Goal: Task Accomplishment & Management: Complete application form

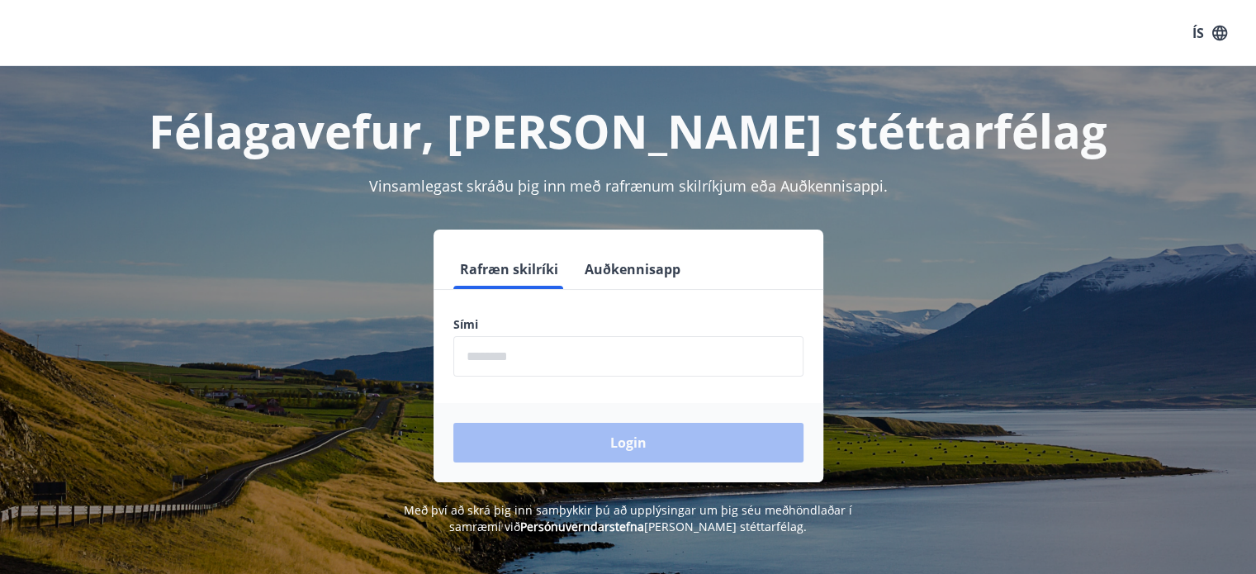
click at [564, 368] on input "phone" at bounding box center [628, 356] width 350 height 40
type input "********"
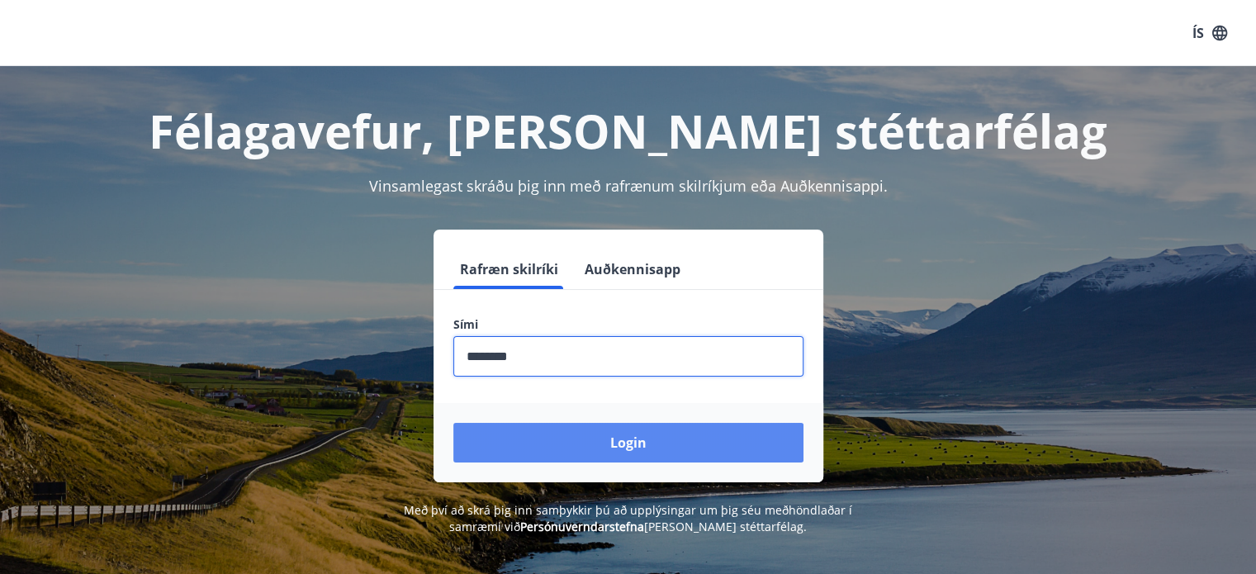
click at [674, 438] on button "Login" at bounding box center [628, 443] width 350 height 40
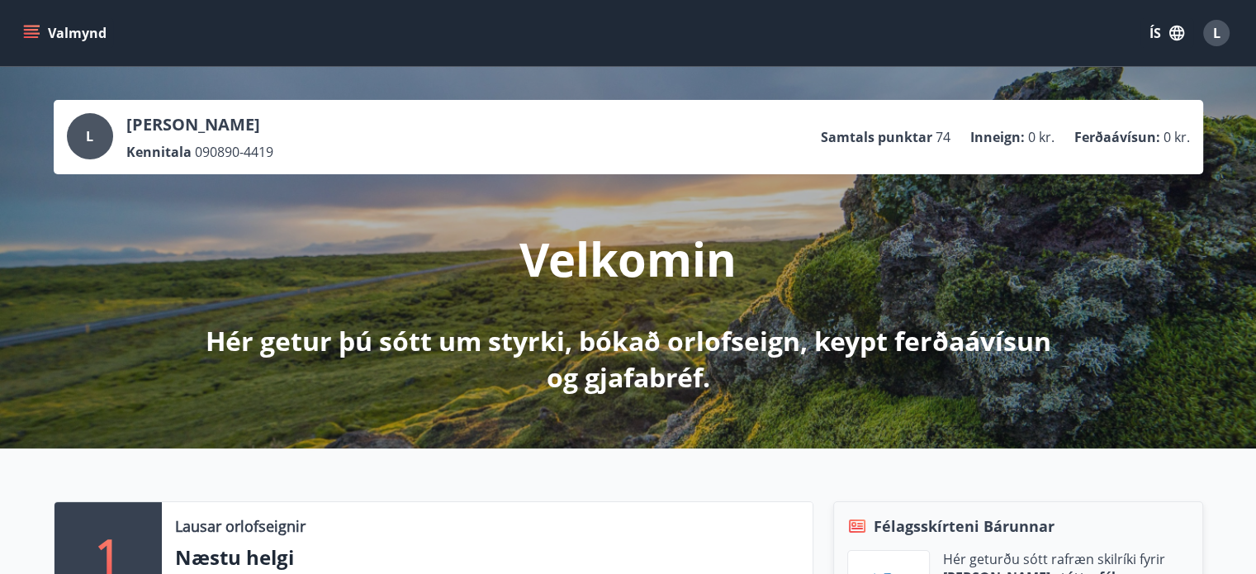
click at [31, 32] on icon "menu" at bounding box center [31, 33] width 17 height 17
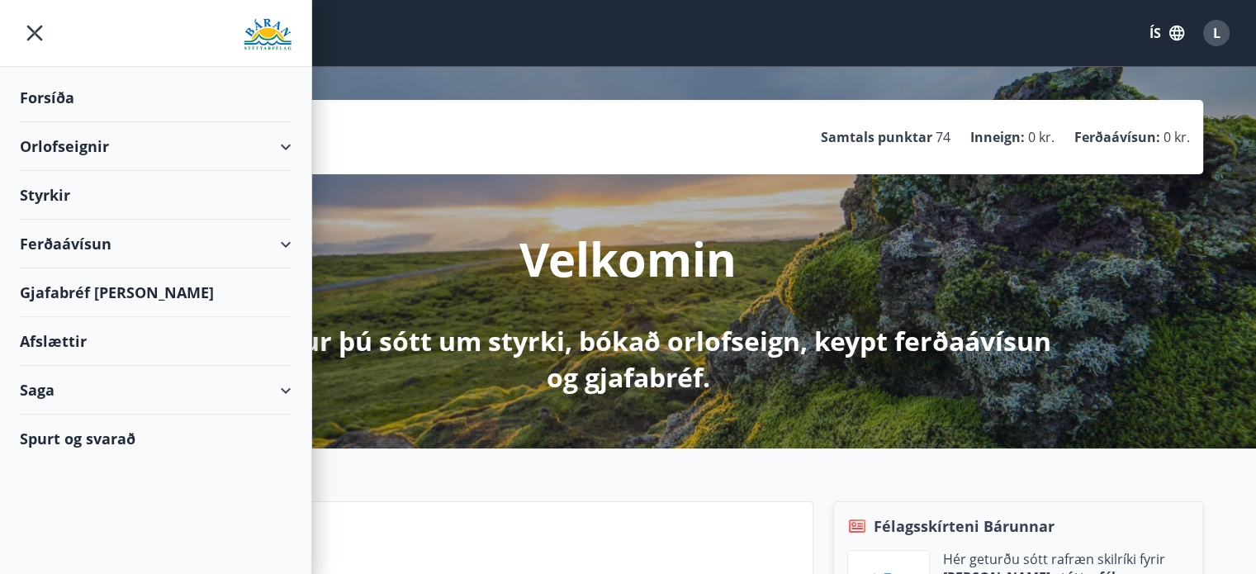
click at [378, 136] on div "L [PERSON_NAME] Kennitala 090890-4419 Samtals punktar 74 Inneign : 0 kr. Ferðaá…" at bounding box center [628, 137] width 1123 height 48
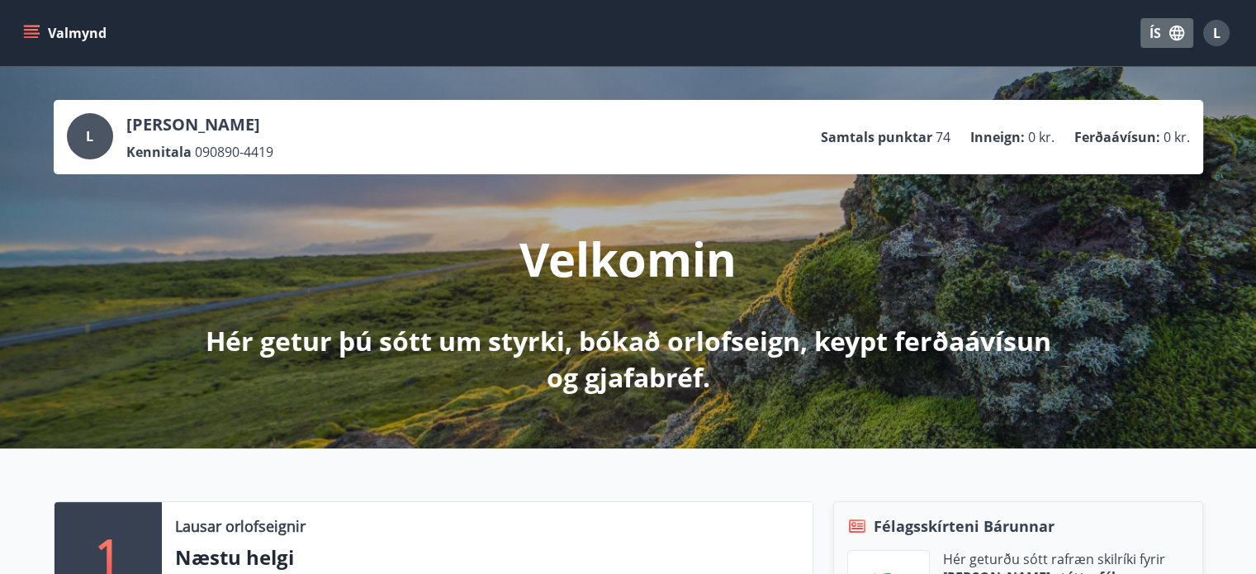
click at [1164, 29] on button "ÍS" at bounding box center [1167, 33] width 53 height 30
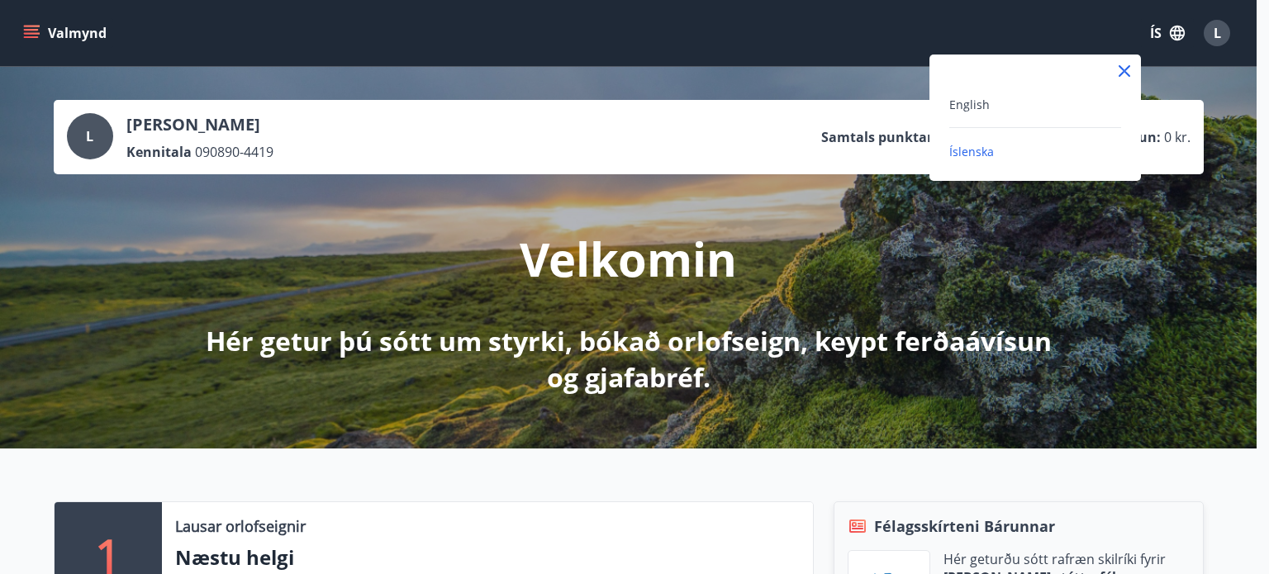
click at [970, 117] on div "English" at bounding box center [1035, 111] width 172 height 34
click at [986, 111] on span "English" at bounding box center [969, 105] width 40 height 16
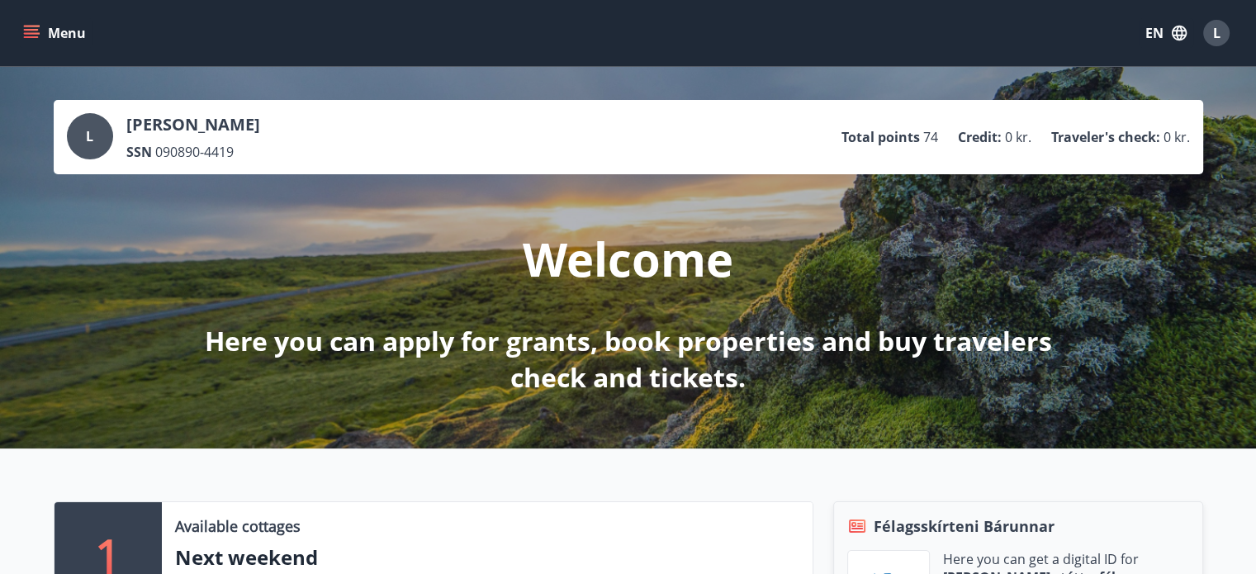
click at [36, 32] on icon "menu" at bounding box center [33, 33] width 18 height 2
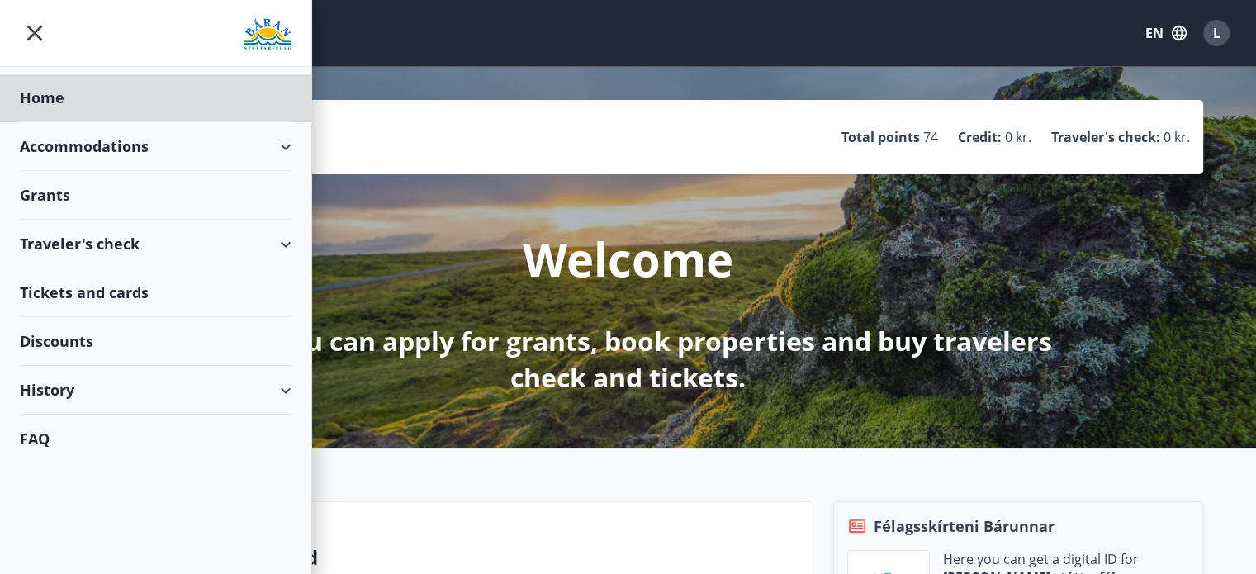
click at [59, 122] on div "Grants" at bounding box center [156, 98] width 272 height 49
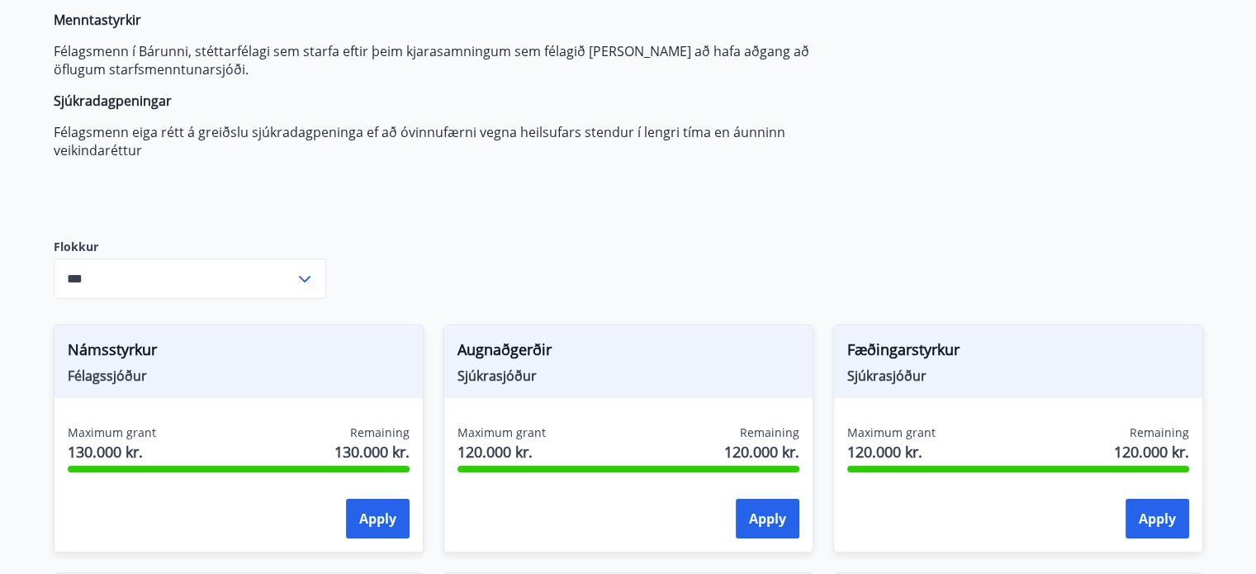
scroll to position [248, 0]
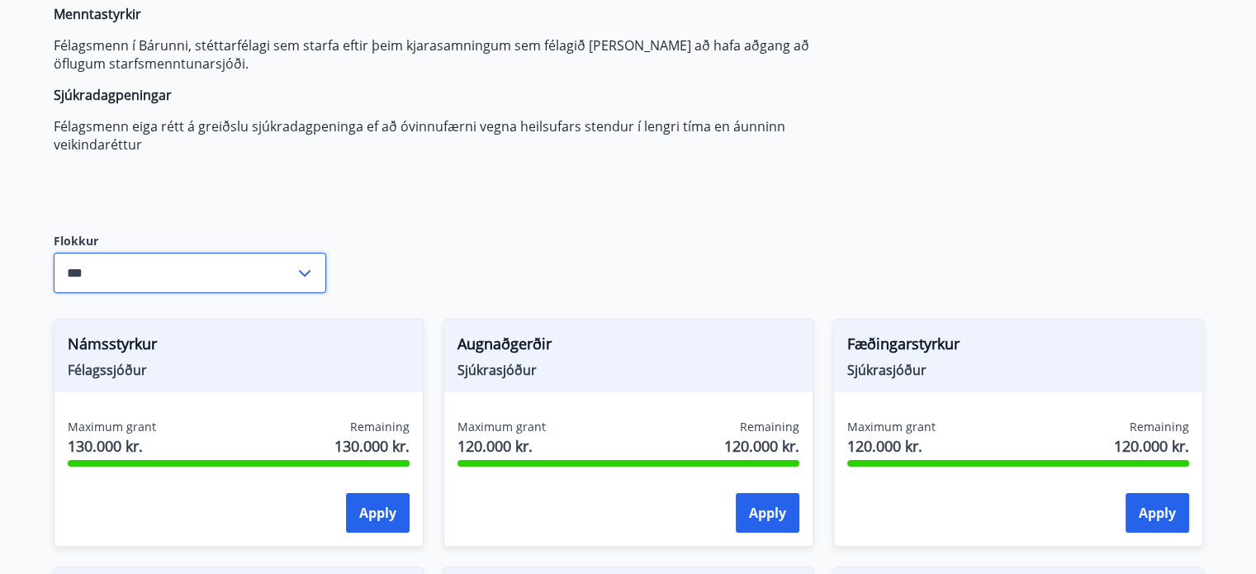
click at [266, 268] on input "***" at bounding box center [174, 273] width 241 height 40
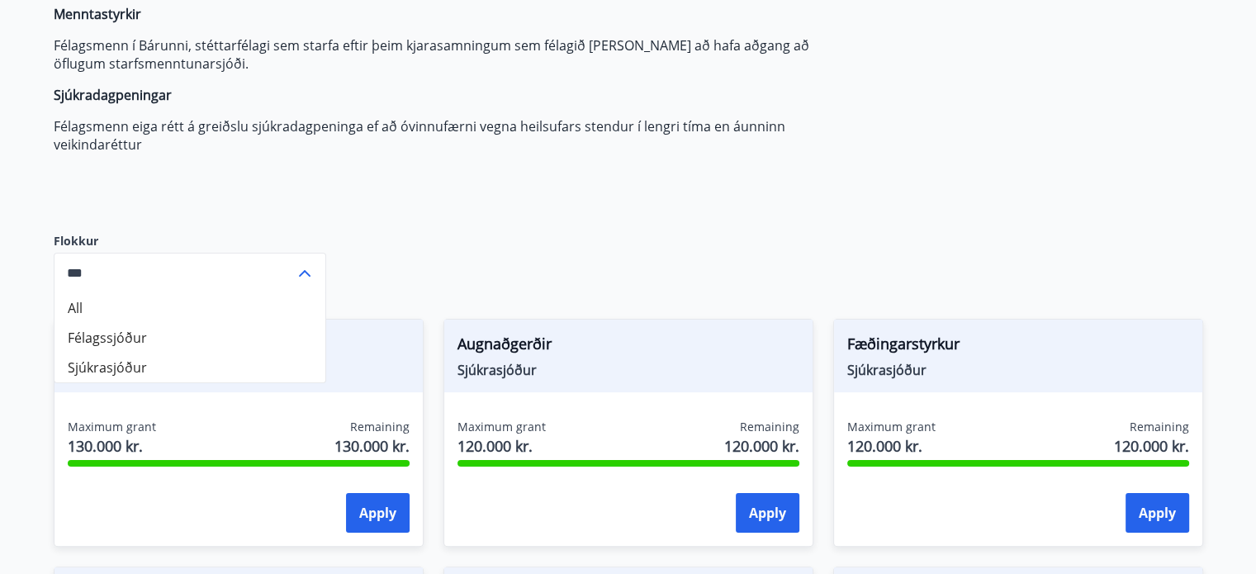
click at [160, 365] on li "Sjúkrasjóður" at bounding box center [190, 368] width 271 height 30
type input "**********"
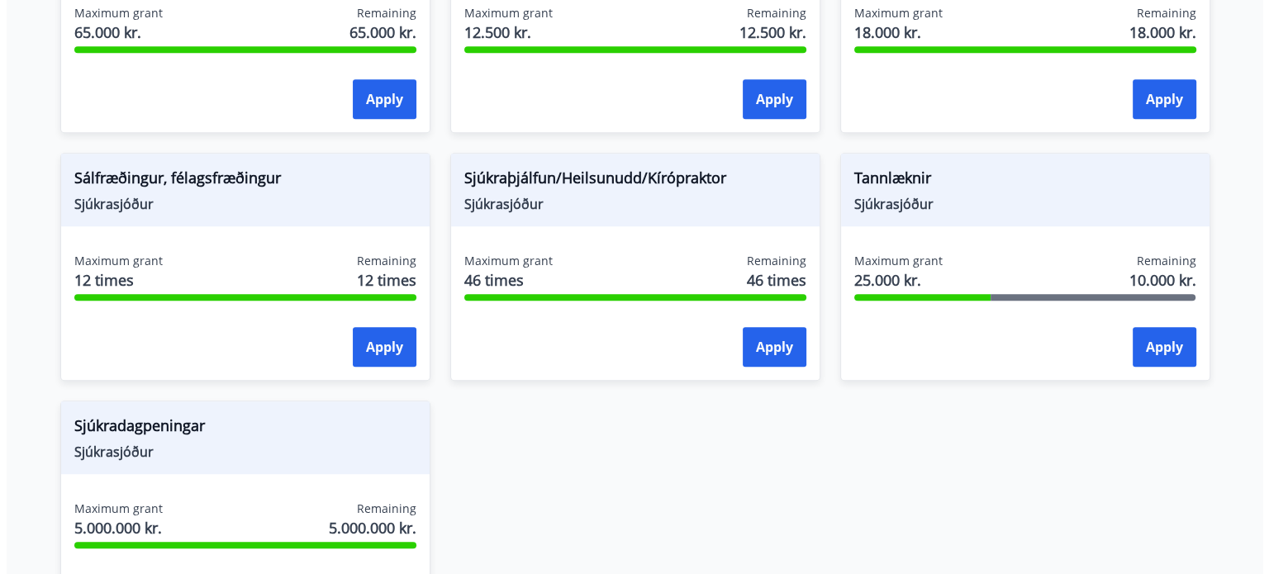
scroll to position [1321, 0]
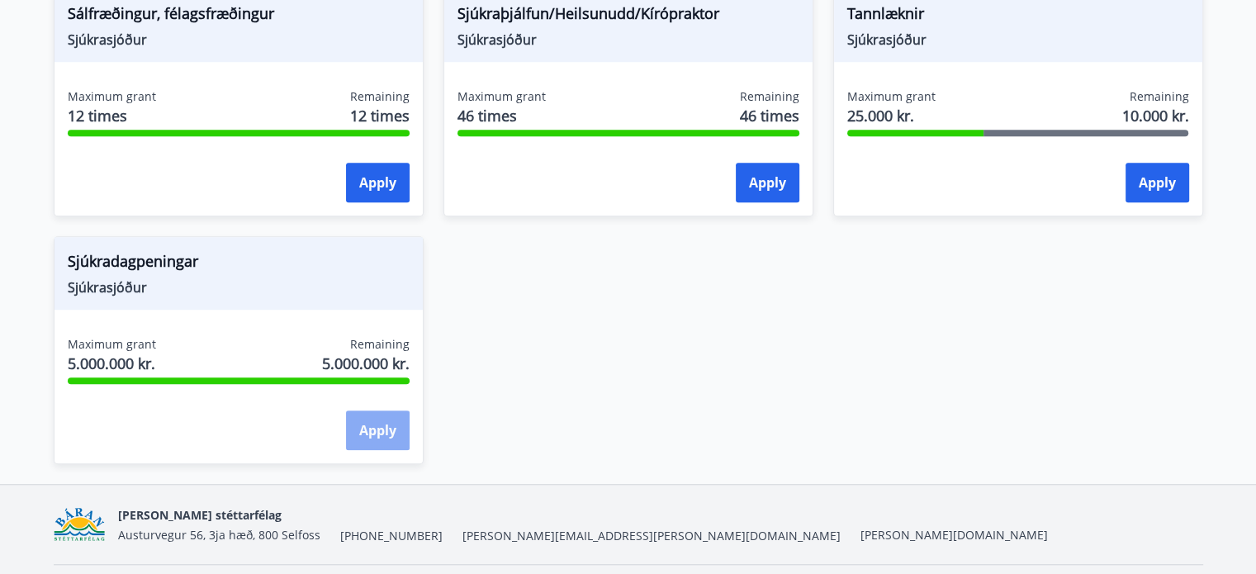
click at [383, 419] on button "Apply" at bounding box center [378, 430] width 64 height 40
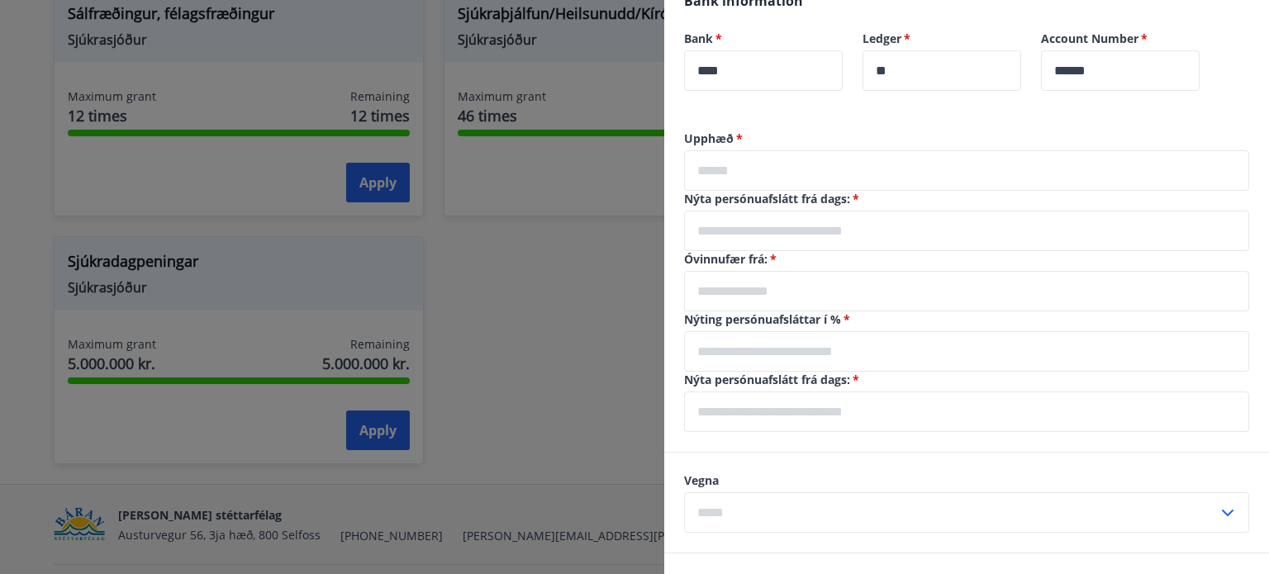
scroll to position [496, 0]
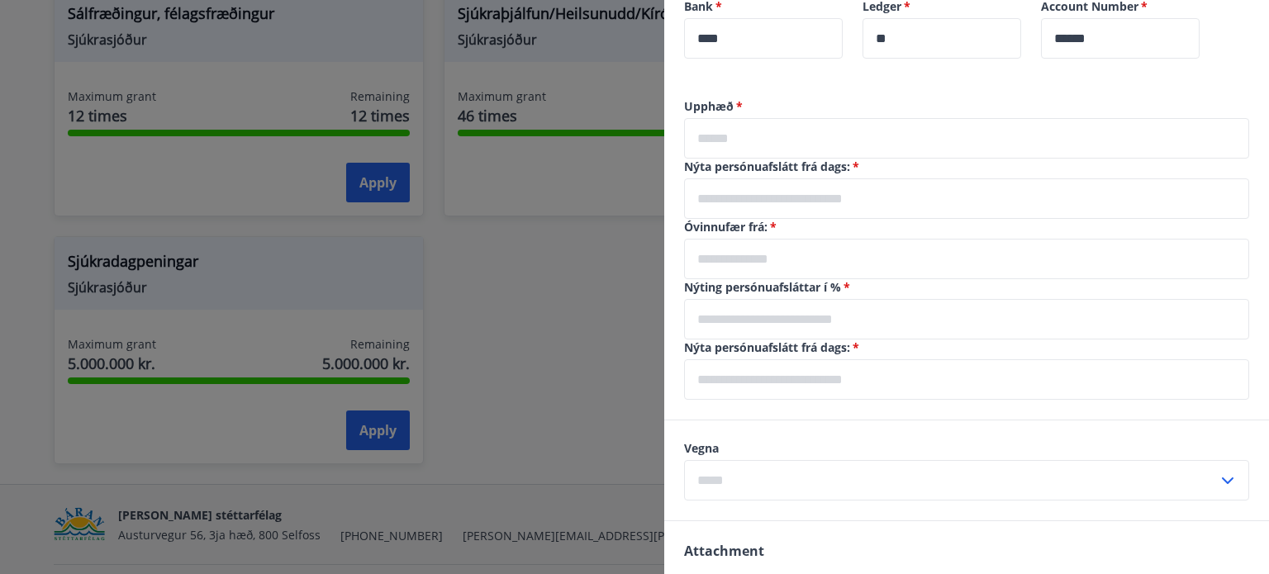
click at [725, 145] on input "text" at bounding box center [966, 138] width 565 height 40
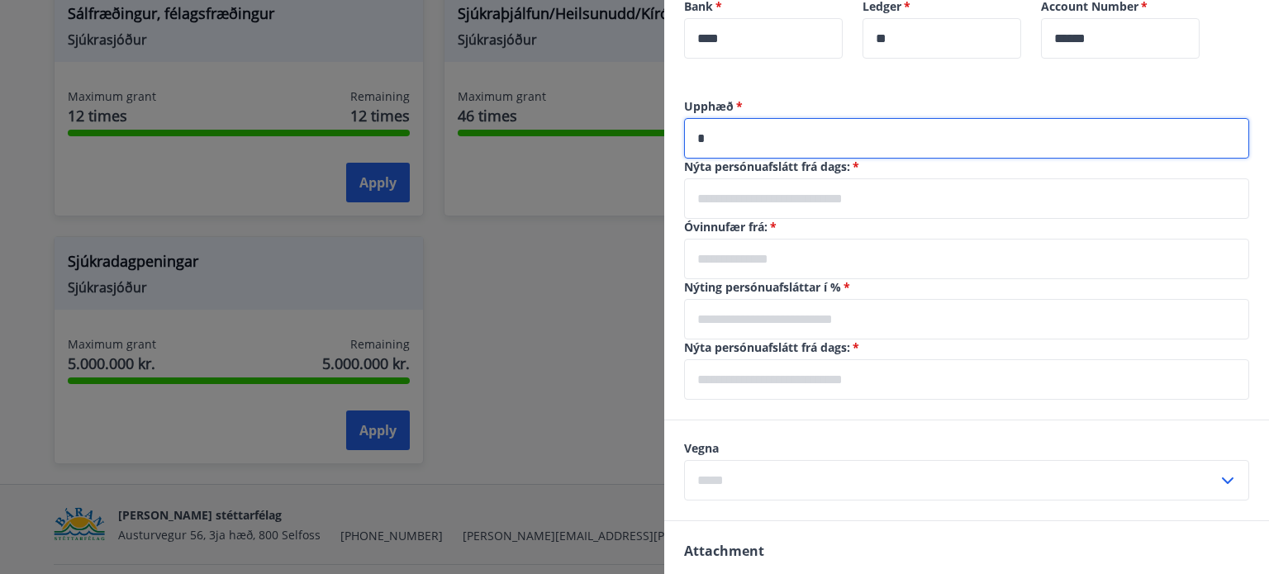
type input "*"
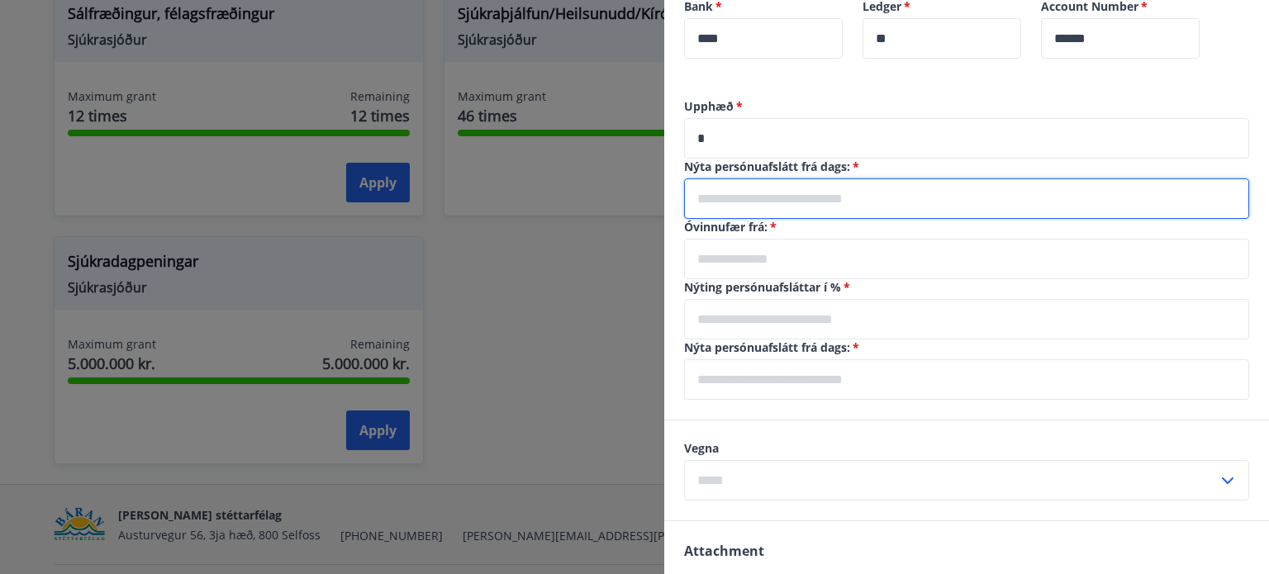
drag, startPoint x: 776, startPoint y: 179, endPoint x: 783, endPoint y: 202, distance: 24.1
click at [783, 201] on input "text" at bounding box center [966, 198] width 565 height 40
type input "********"
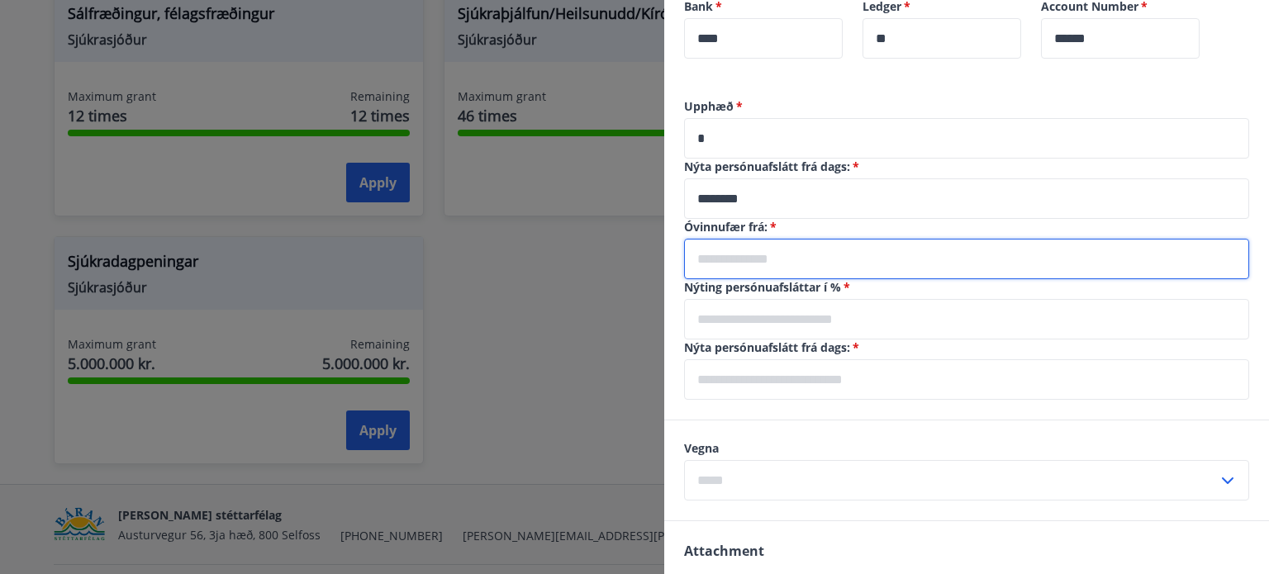
click at [728, 261] on input "text" at bounding box center [966, 259] width 565 height 40
type input "********"
click at [799, 316] on input "text" at bounding box center [966, 319] width 565 height 40
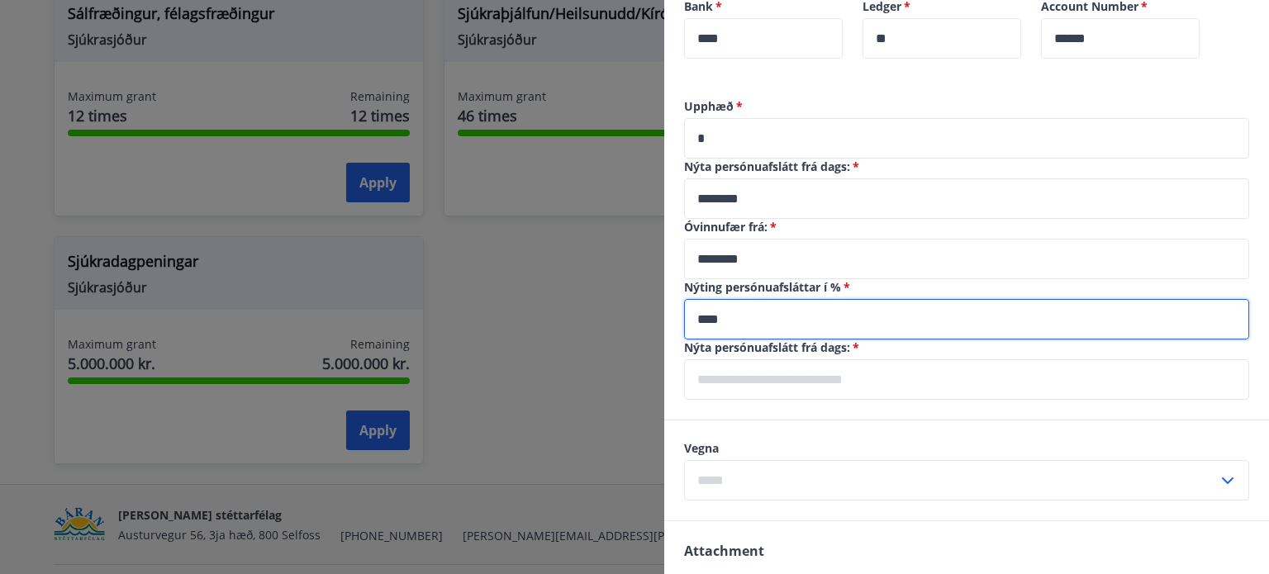
type input "****"
click at [763, 385] on input "text" at bounding box center [966, 379] width 565 height 40
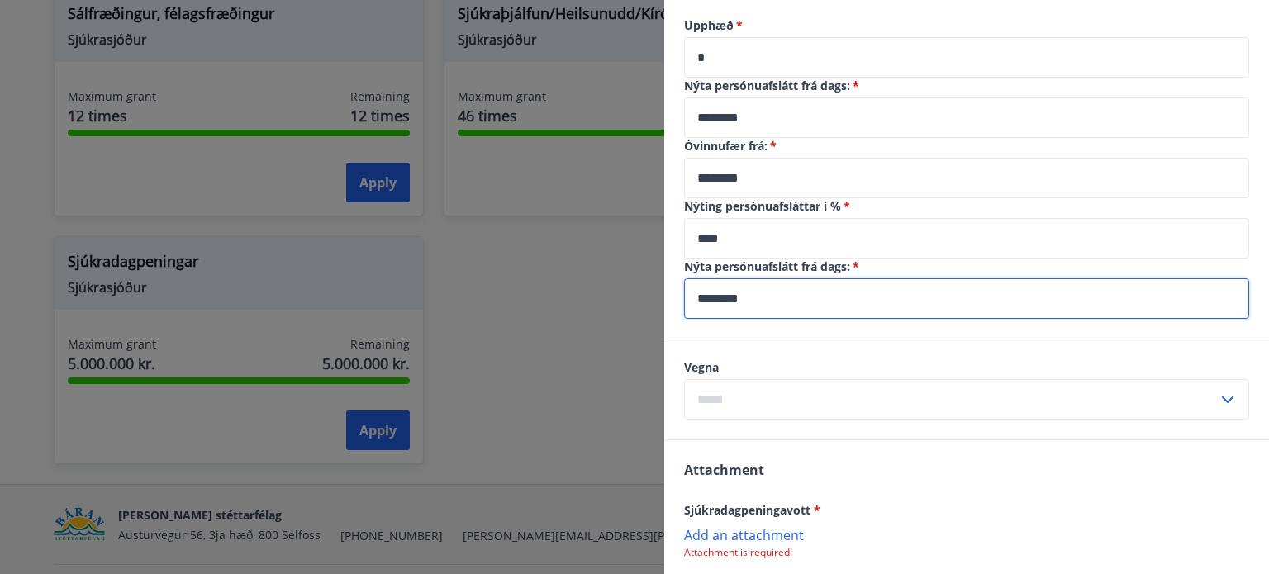
scroll to position [661, 0]
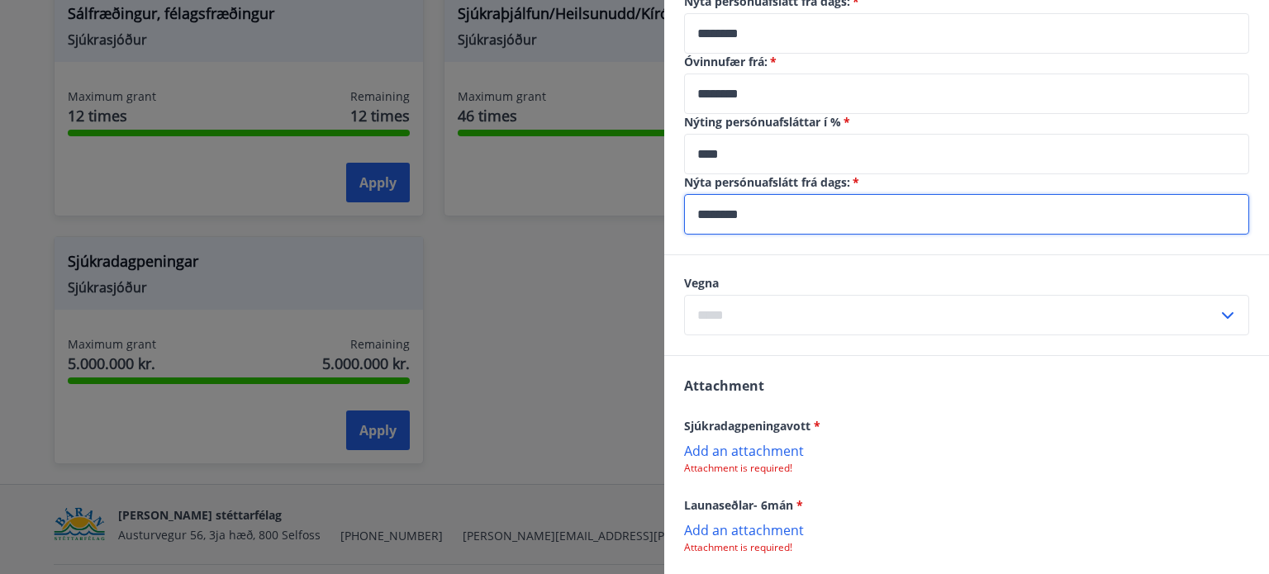
type input "********"
click at [752, 300] on input "text" at bounding box center [951, 315] width 534 height 40
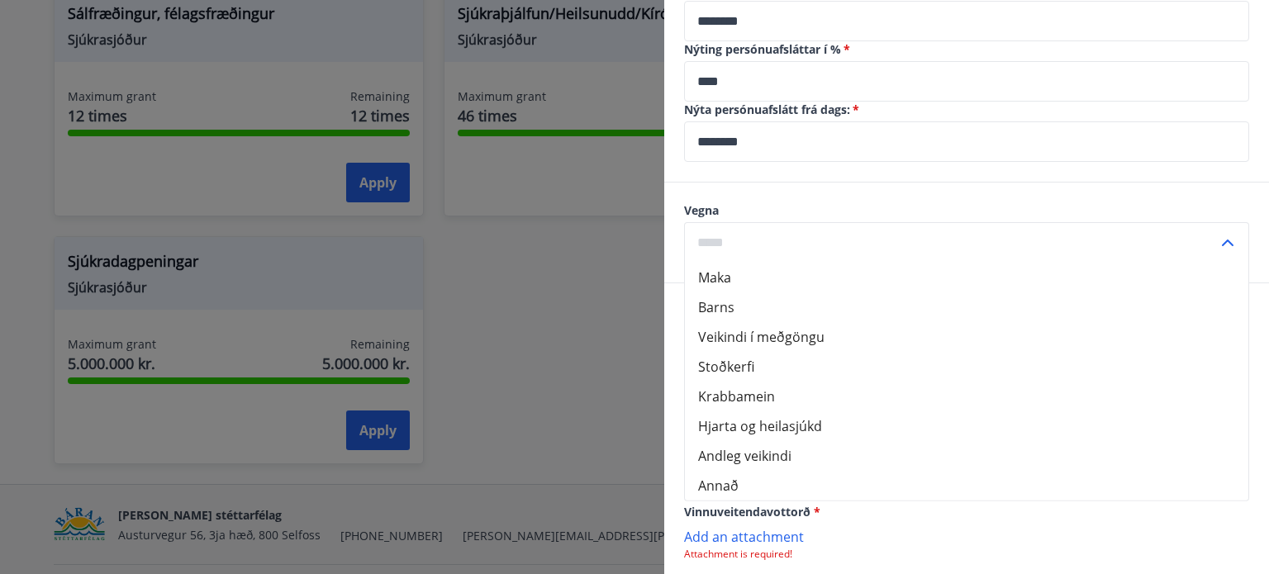
scroll to position [743, 0]
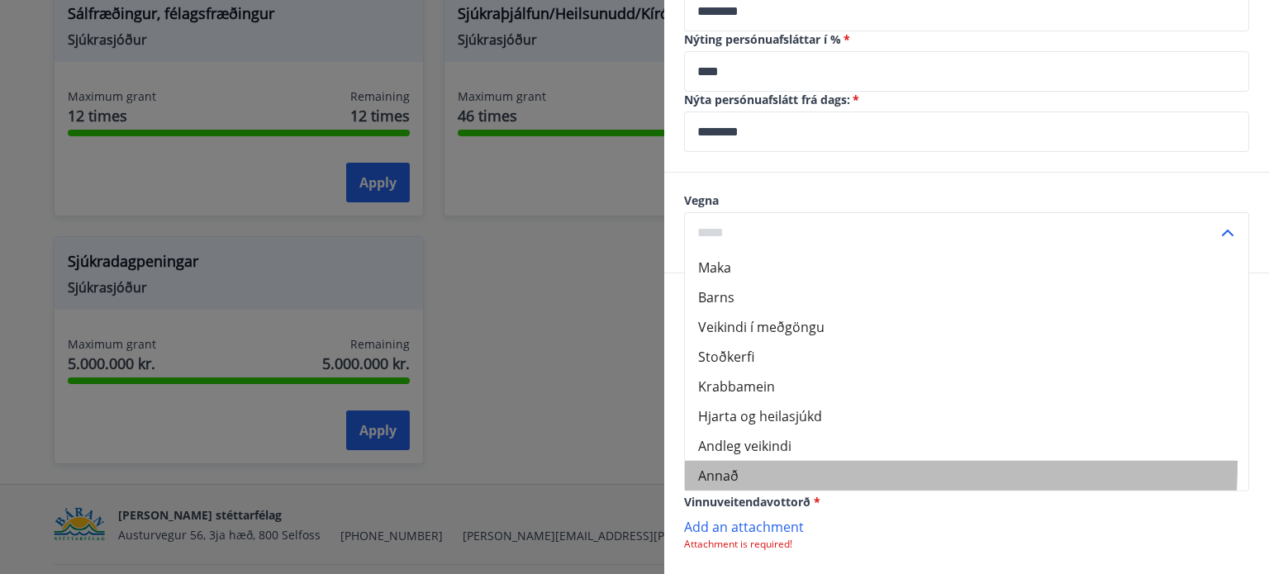
click at [727, 468] on li "Annað" at bounding box center [966, 476] width 563 height 30
type input "*****"
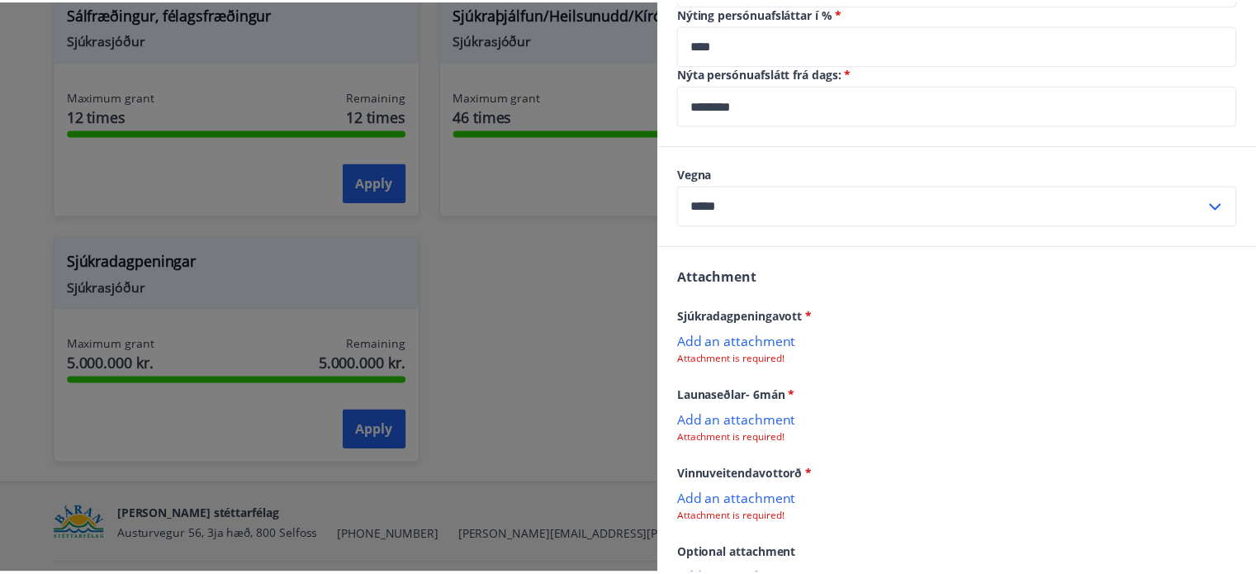
scroll to position [826, 0]
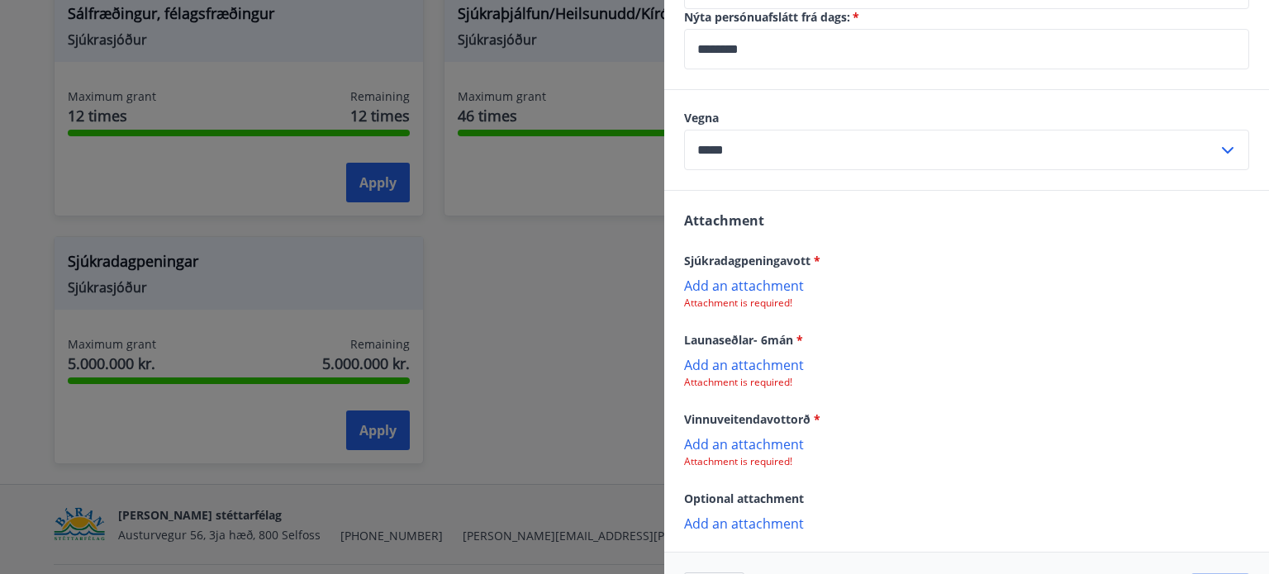
click at [749, 366] on p "Add an attachment" at bounding box center [966, 364] width 565 height 17
click at [609, 253] on div at bounding box center [634, 287] width 1269 height 574
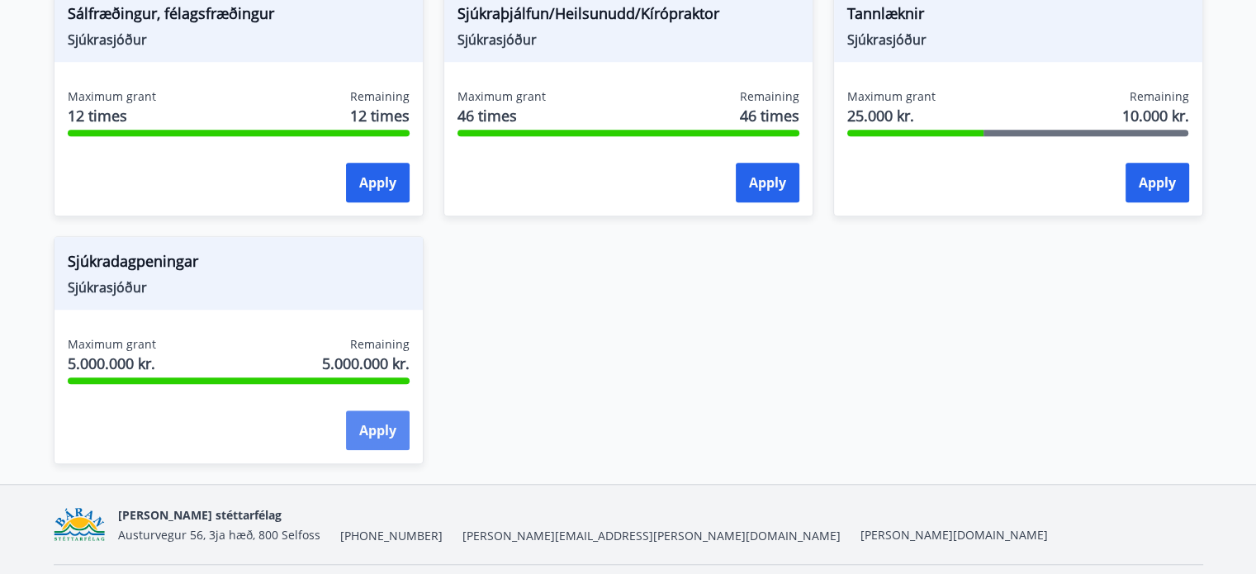
click at [383, 435] on button "Apply" at bounding box center [378, 430] width 64 height 40
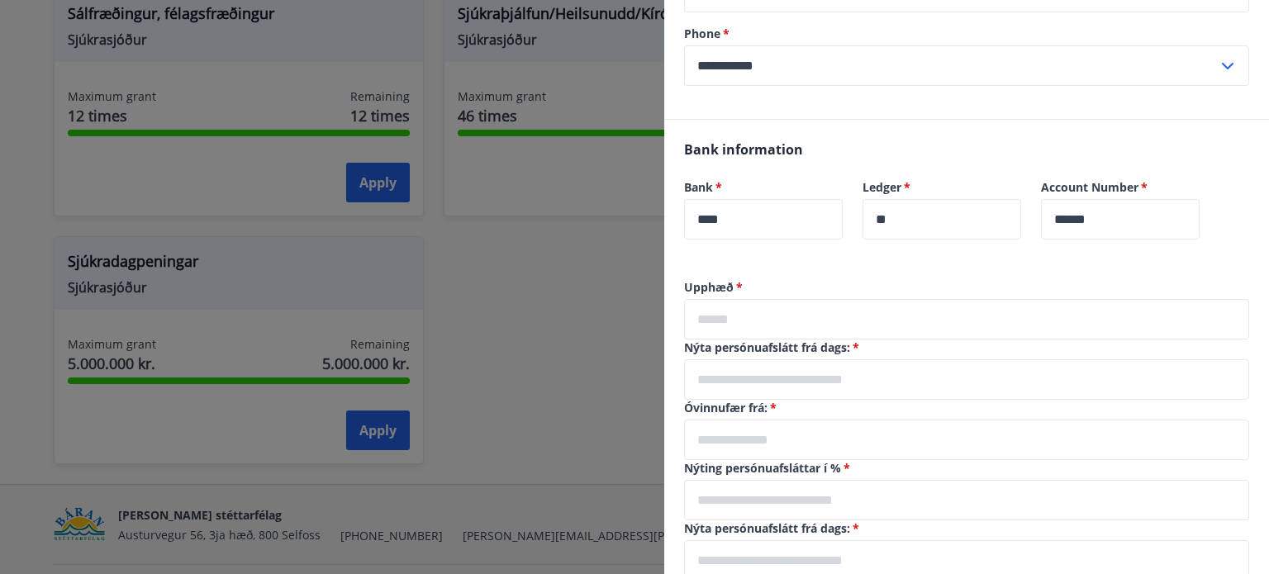
scroll to position [248, 0]
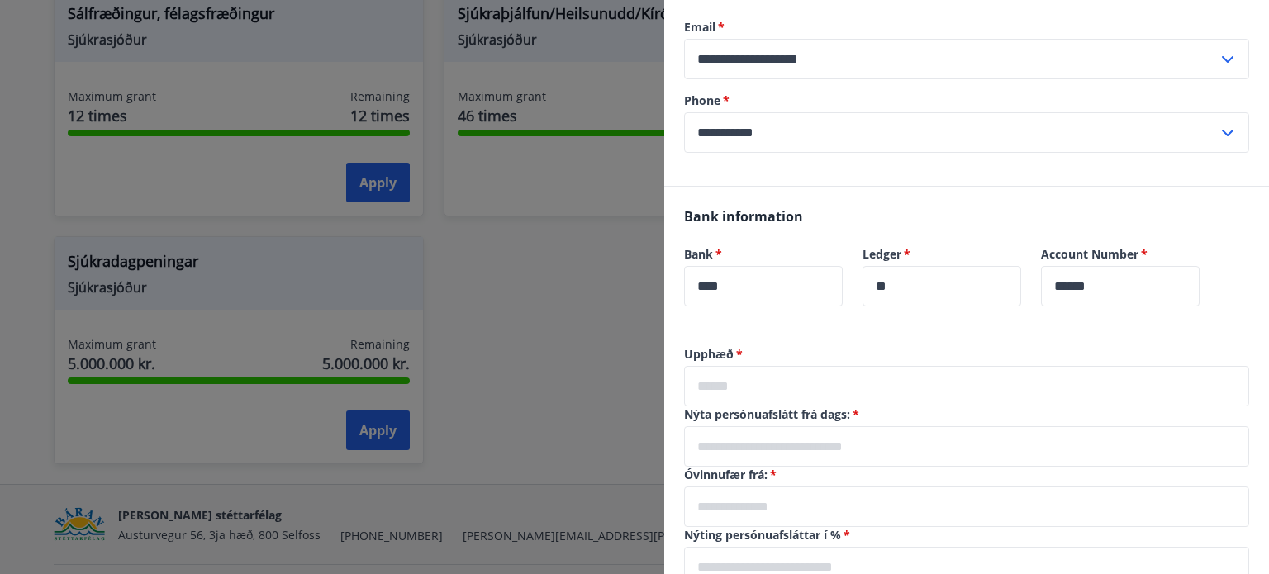
click at [733, 369] on input "text" at bounding box center [966, 386] width 565 height 40
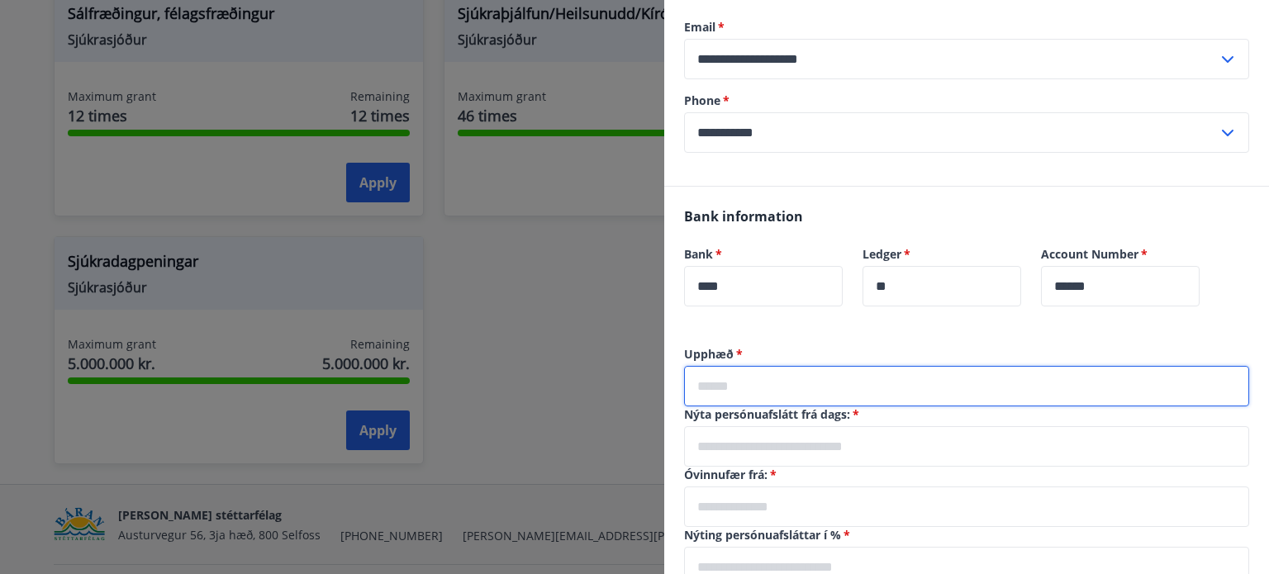
type input "*"
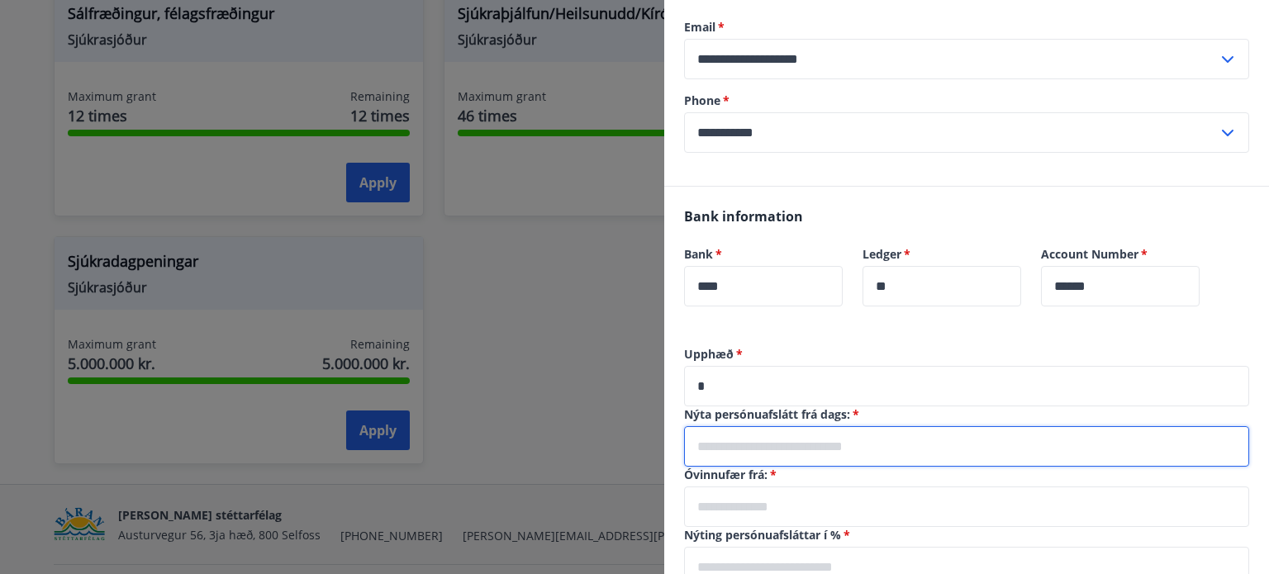
click at [715, 457] on input "text" at bounding box center [966, 446] width 565 height 40
type input "********"
click at [788, 497] on input "text" at bounding box center [966, 506] width 565 height 40
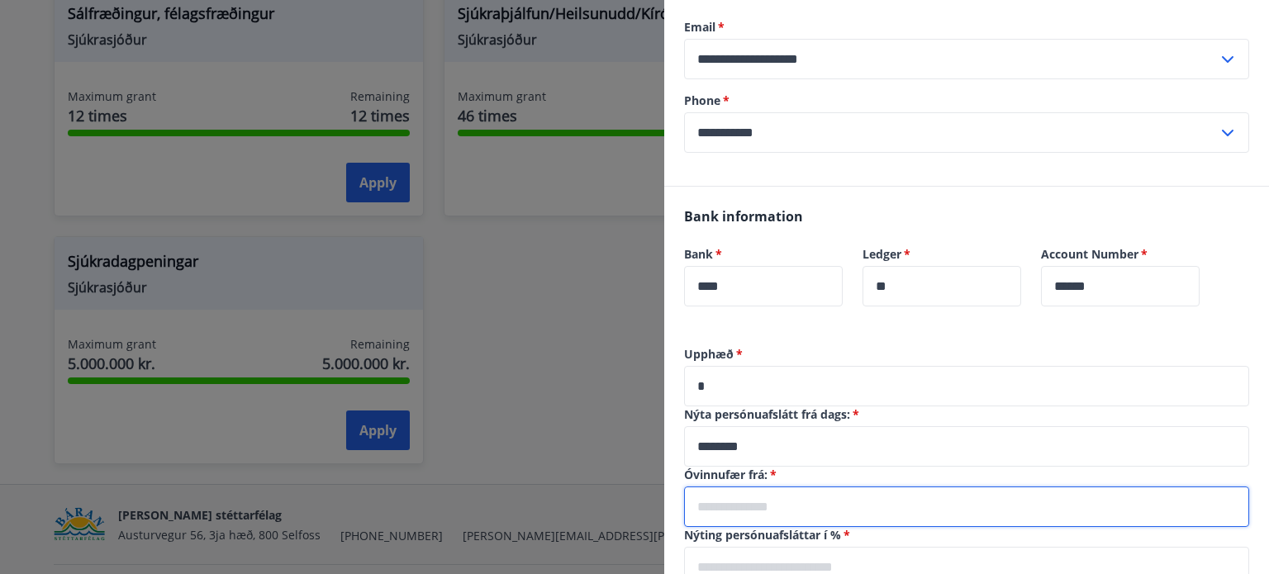
type input "********"
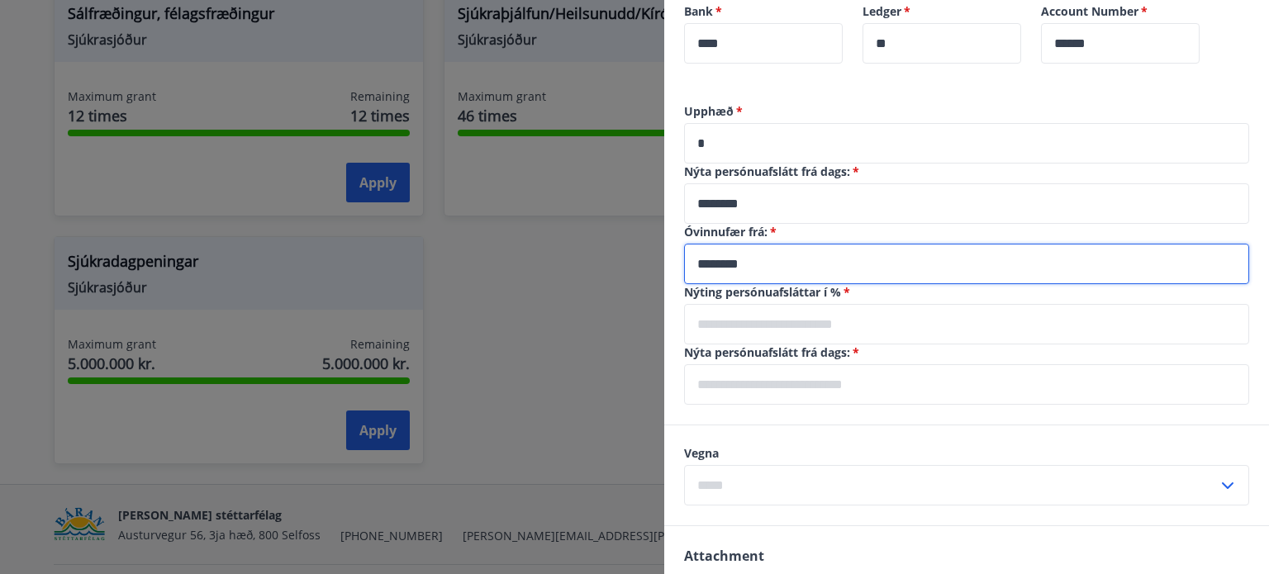
scroll to position [496, 0]
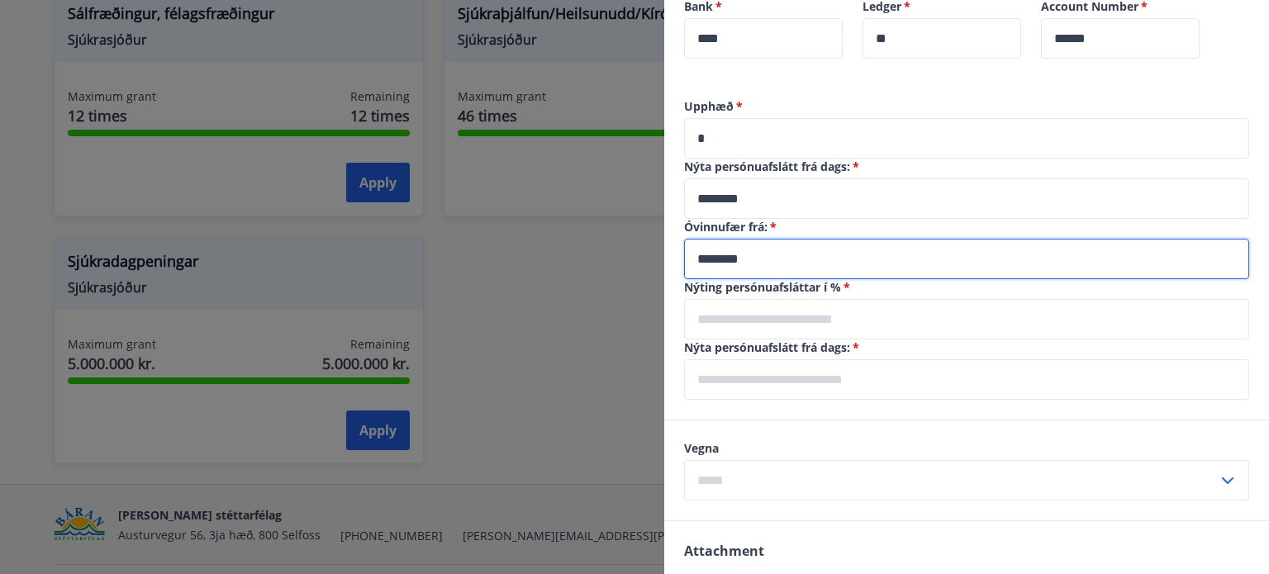
click at [734, 314] on input "text" at bounding box center [966, 319] width 565 height 40
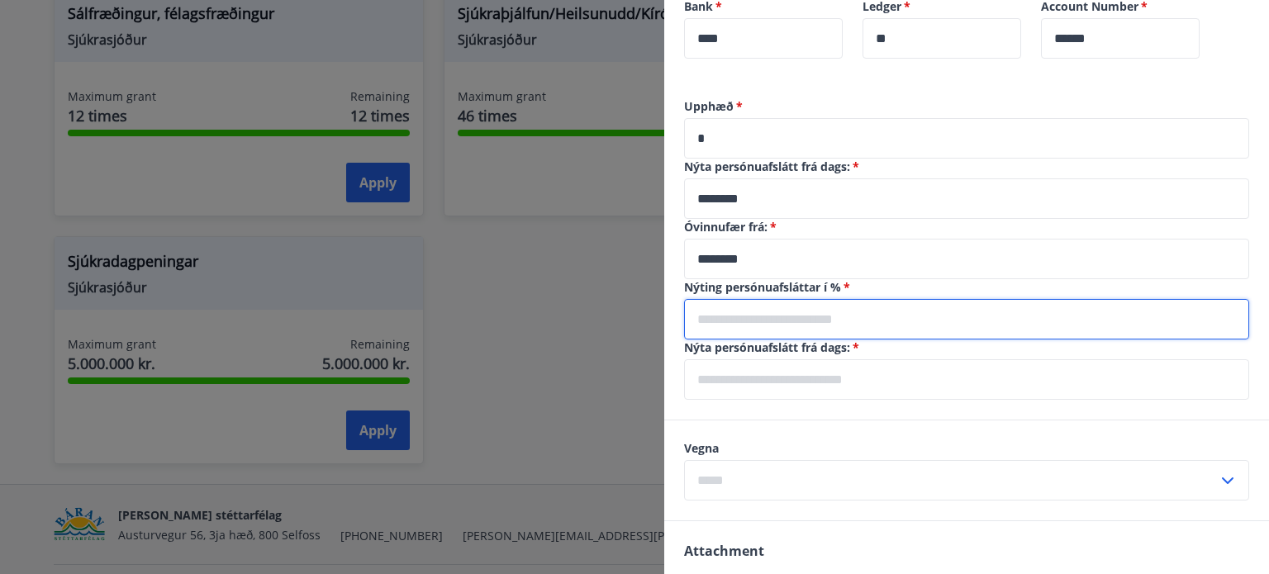
type input "****"
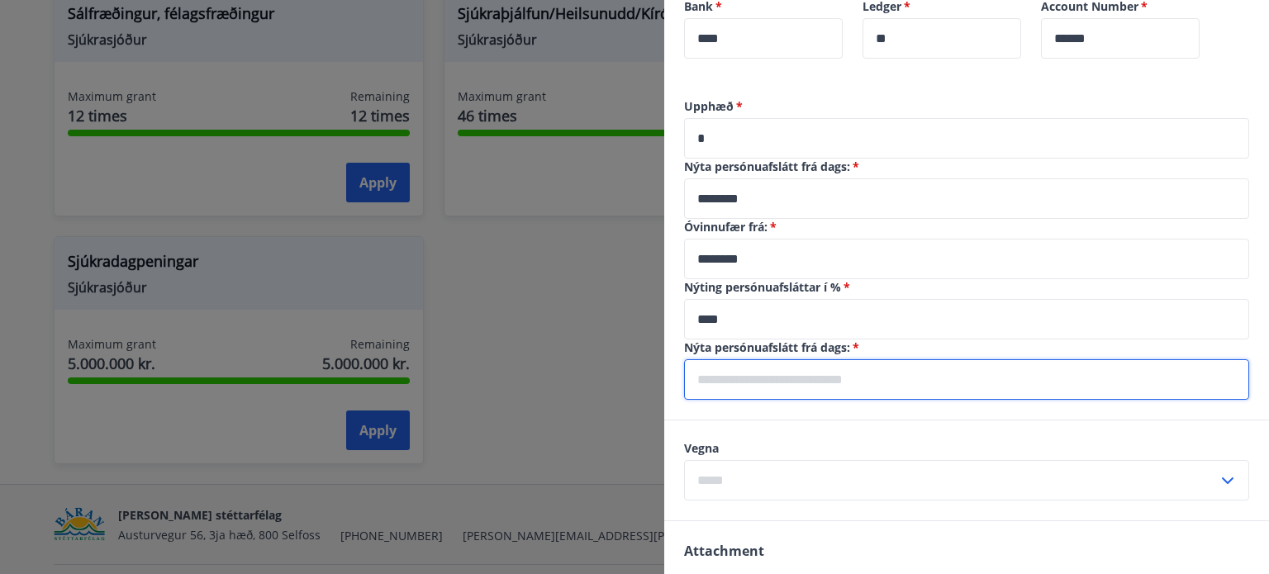
click at [730, 377] on input "text" at bounding box center [966, 379] width 565 height 40
type input "********"
click at [771, 473] on input "text" at bounding box center [951, 480] width 534 height 40
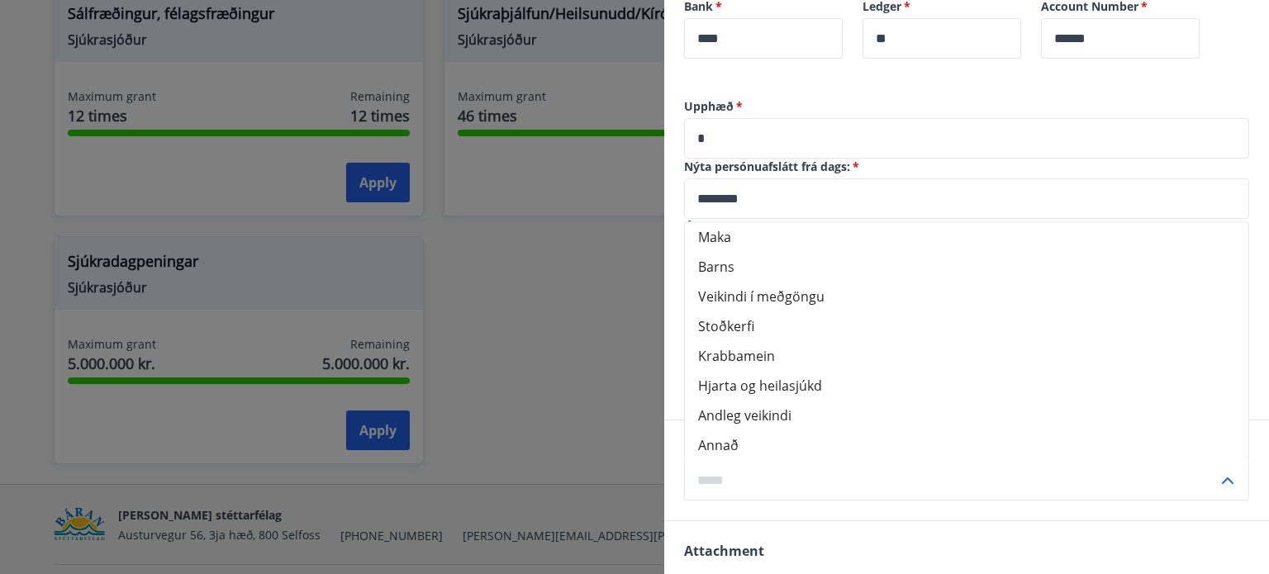
click at [733, 431] on li "Annað" at bounding box center [966, 445] width 563 height 30
type input "*****"
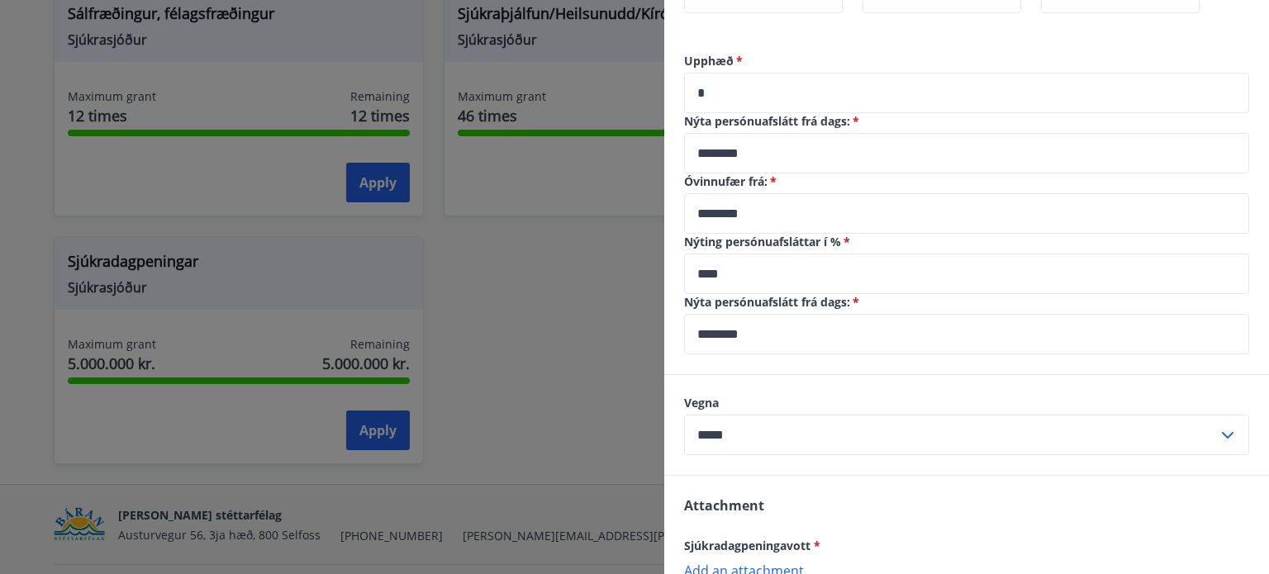
scroll to position [743, 0]
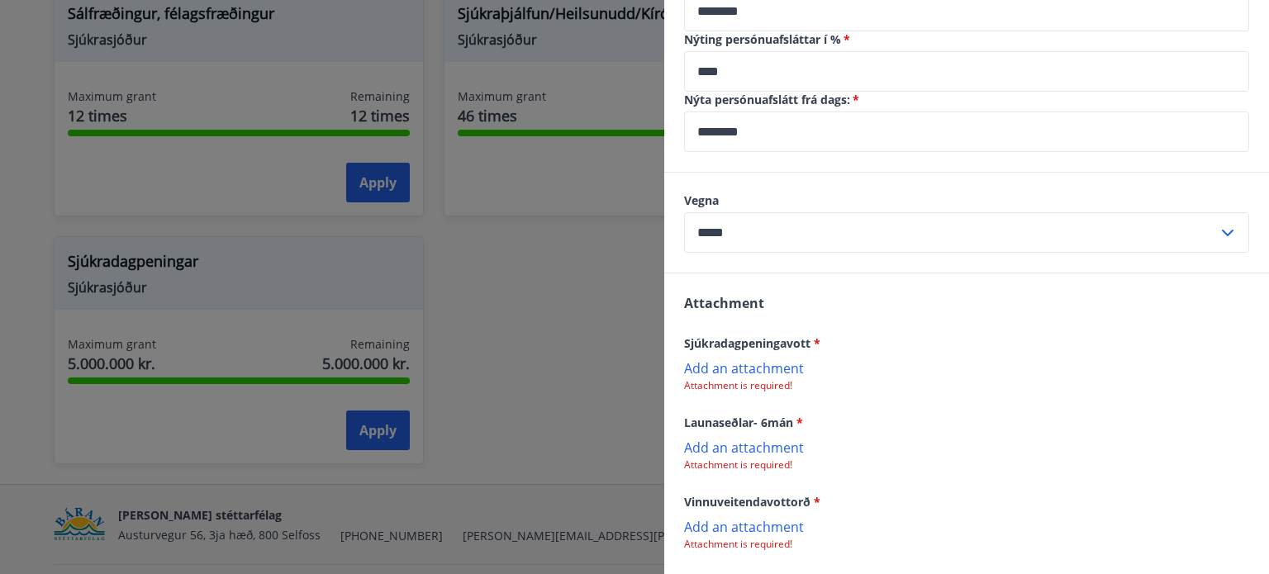
click at [769, 371] on p "Add an attachment" at bounding box center [966, 367] width 565 height 17
click at [780, 363] on p "Add an attachment" at bounding box center [966, 367] width 565 height 17
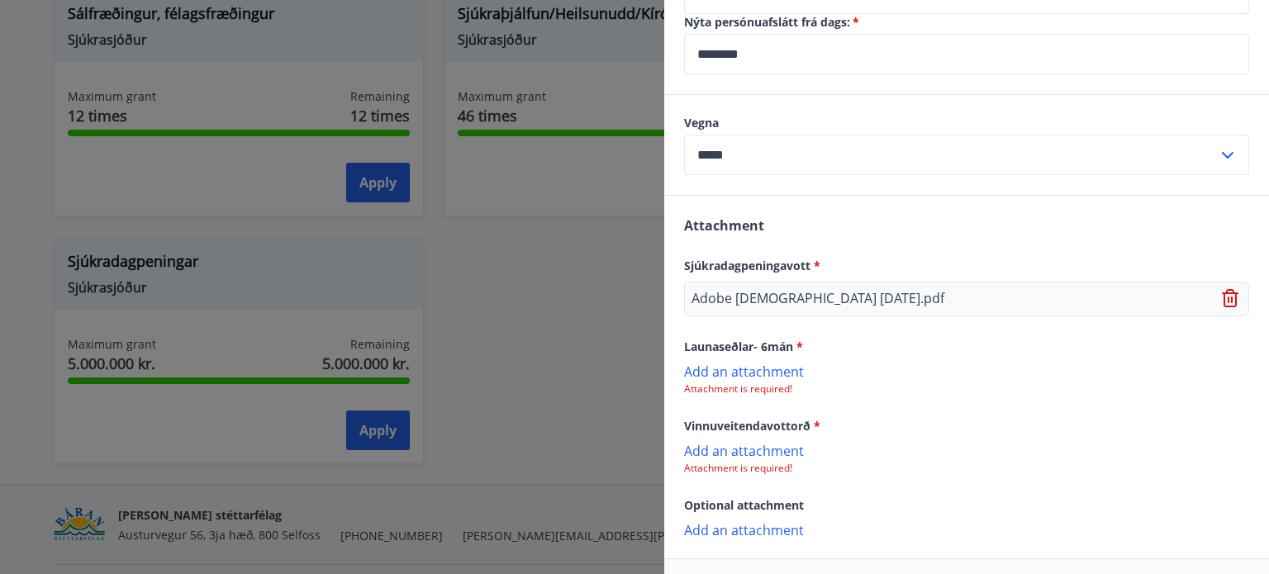
scroll to position [826, 0]
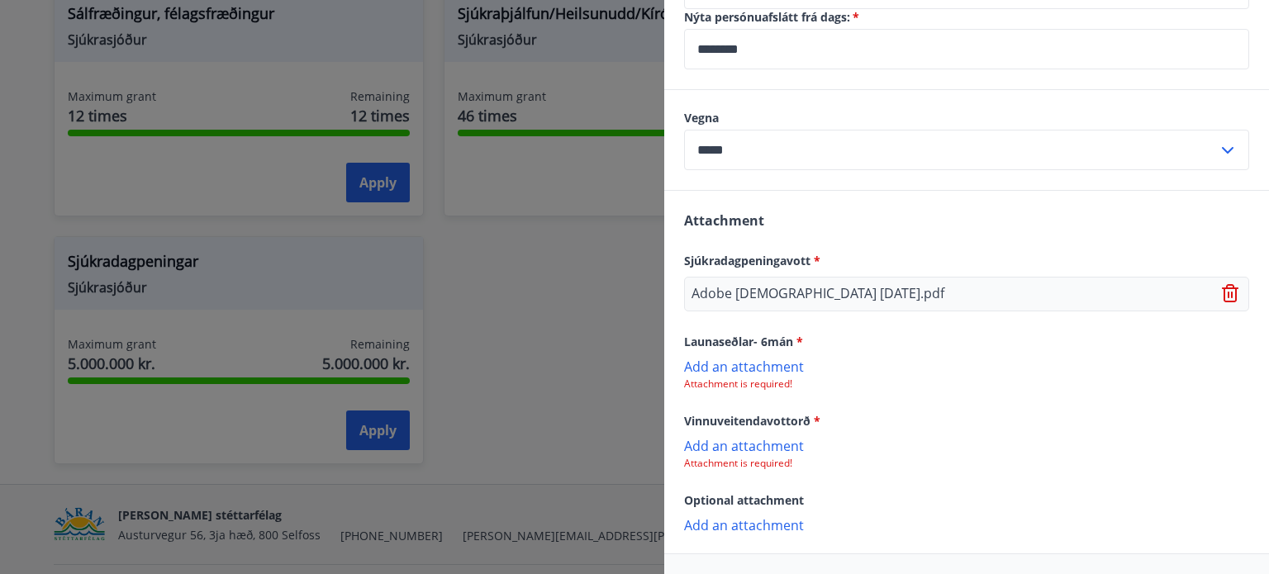
click at [754, 439] on p "Add an attachment" at bounding box center [966, 445] width 565 height 17
click at [766, 366] on p "Add an attachment" at bounding box center [966, 366] width 565 height 17
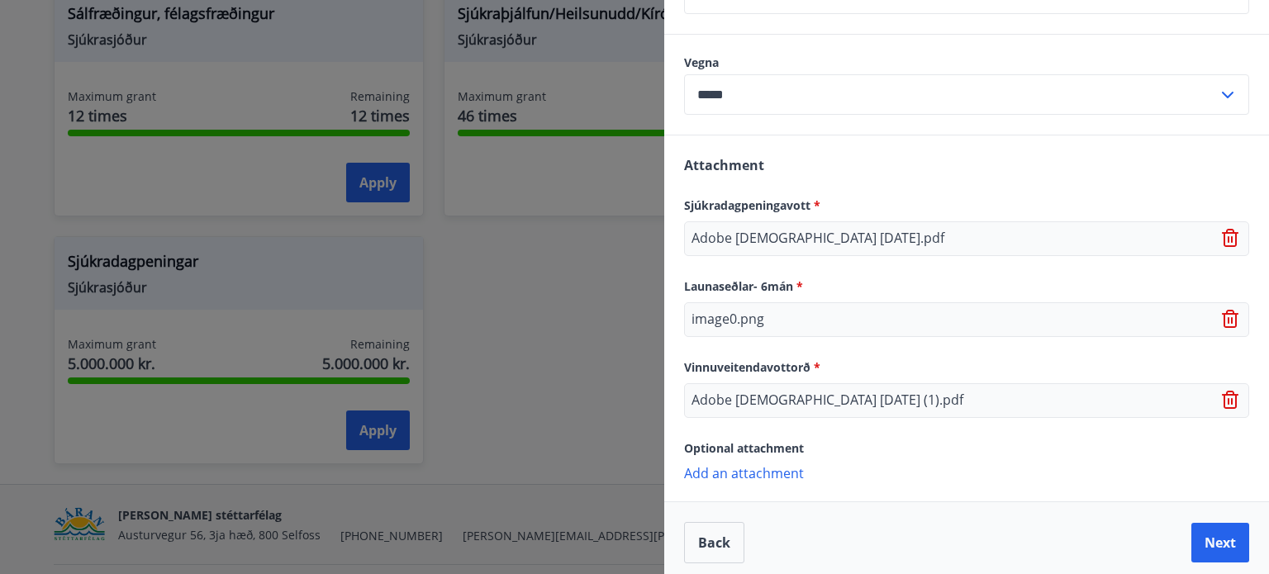
scroll to position [889, 0]
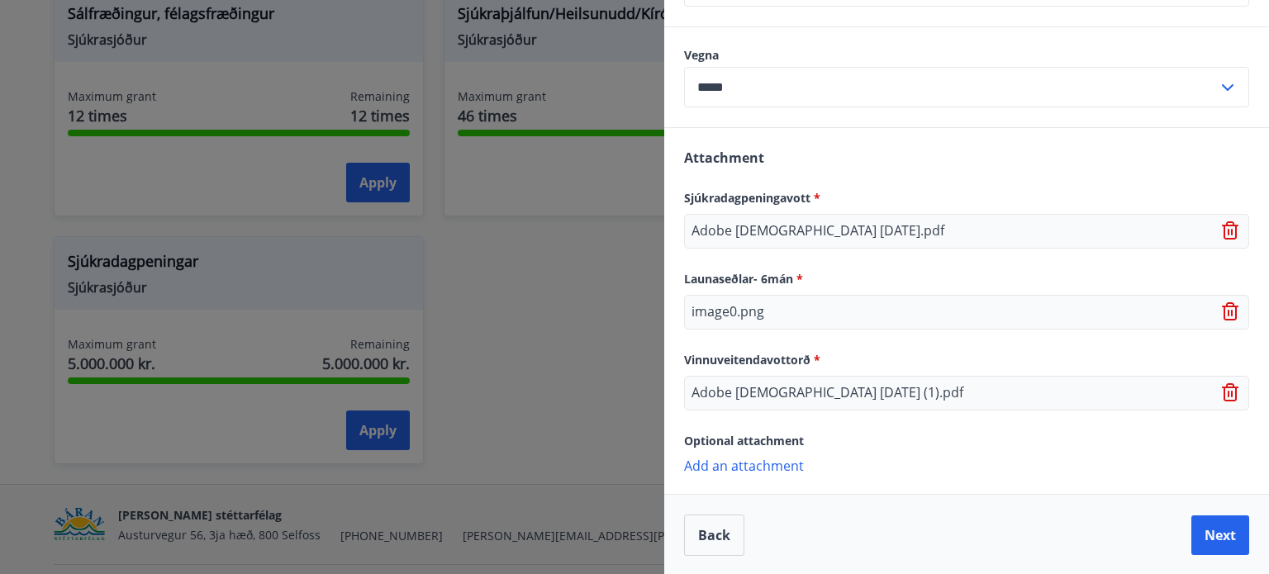
click at [751, 465] on p "Add an attachment" at bounding box center [966, 465] width 565 height 17
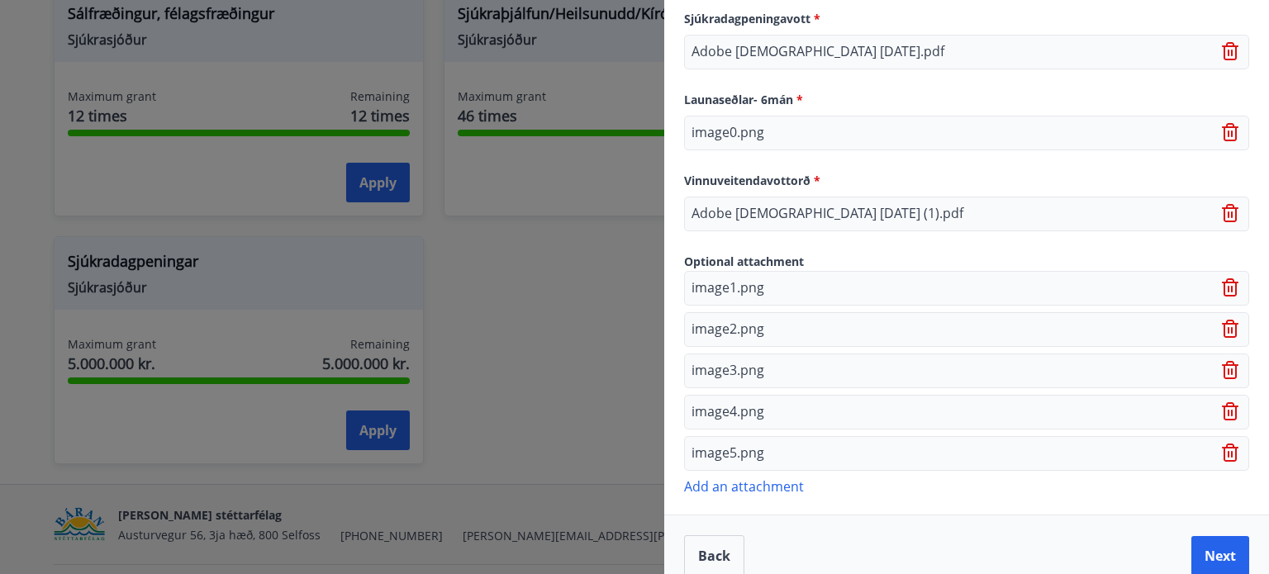
scroll to position [1087, 0]
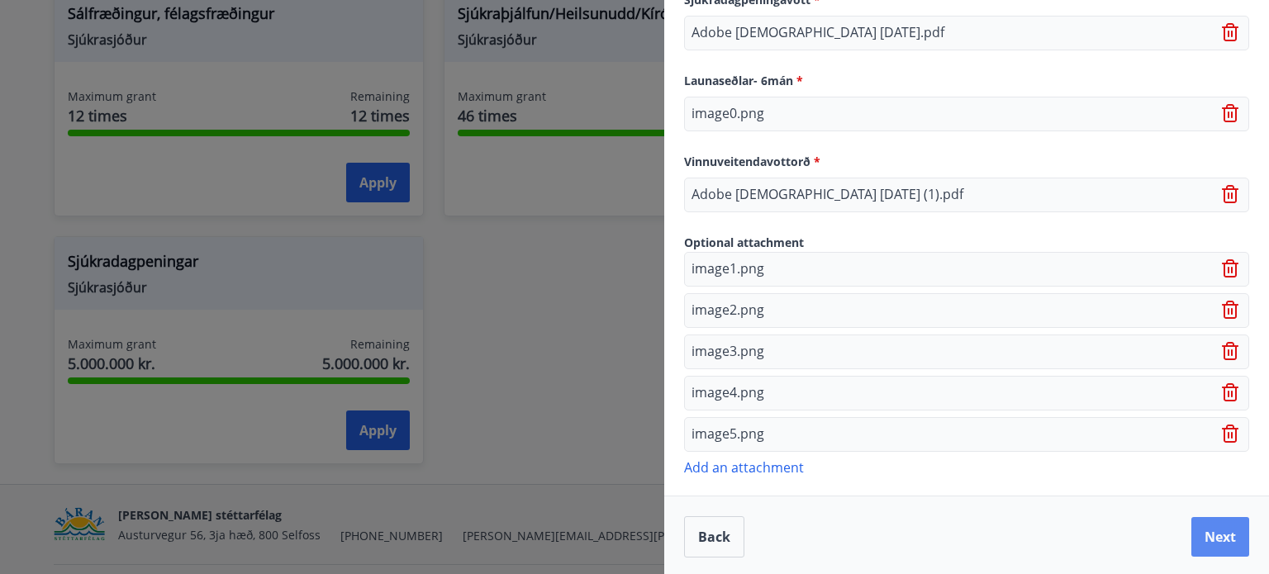
click at [1226, 532] on button "Next" at bounding box center [1220, 537] width 58 height 40
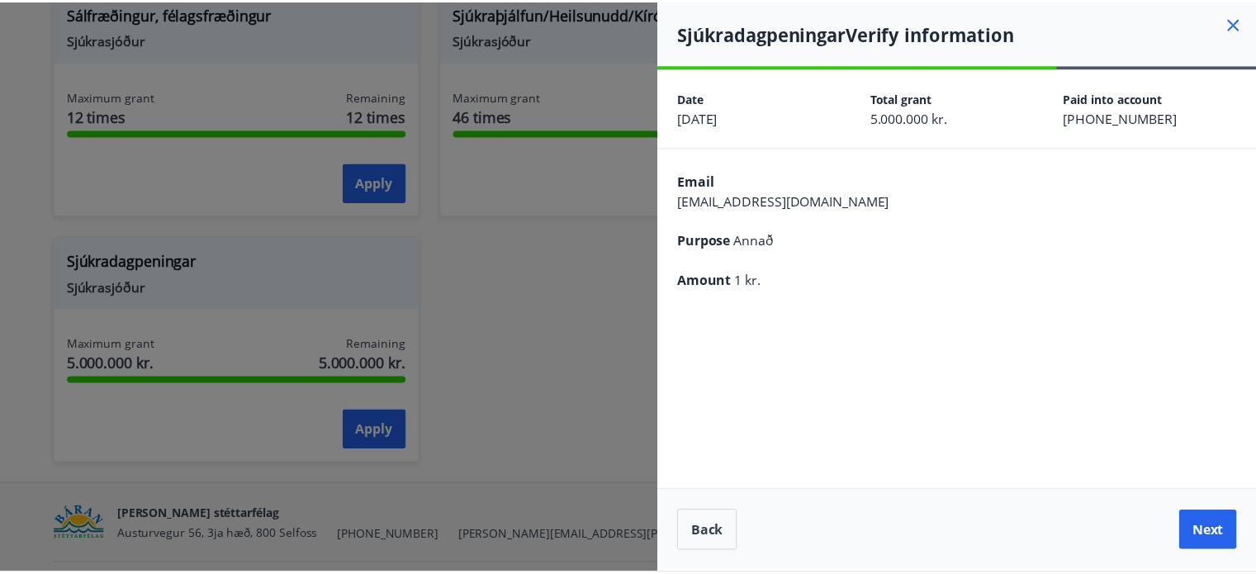
scroll to position [0, 0]
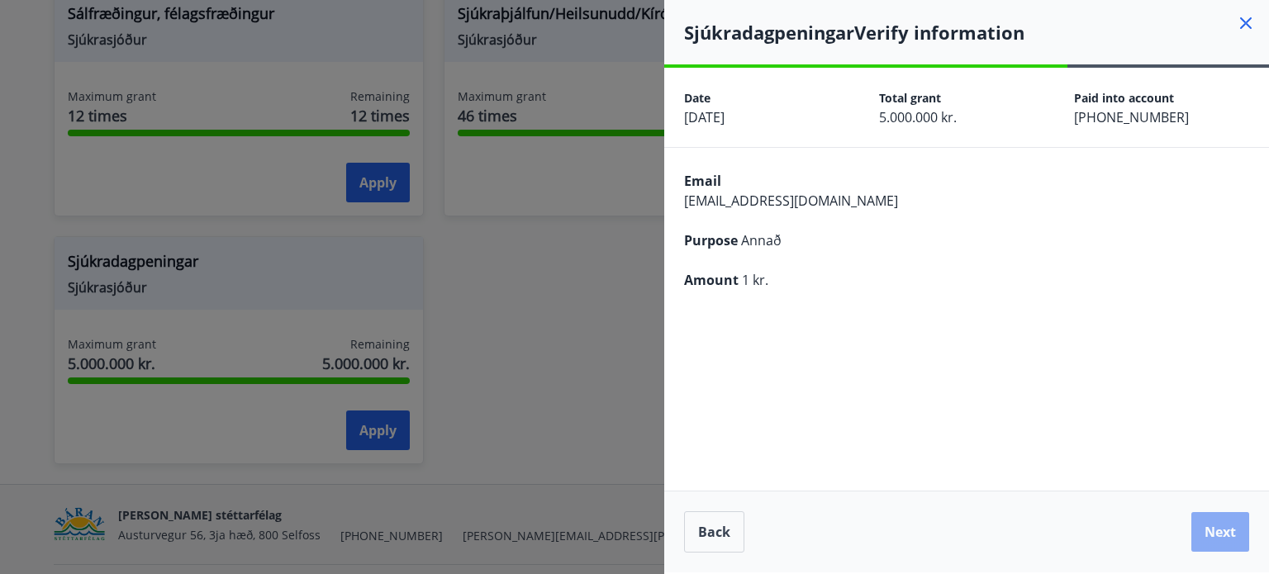
click at [1222, 534] on button "Next" at bounding box center [1220, 532] width 58 height 40
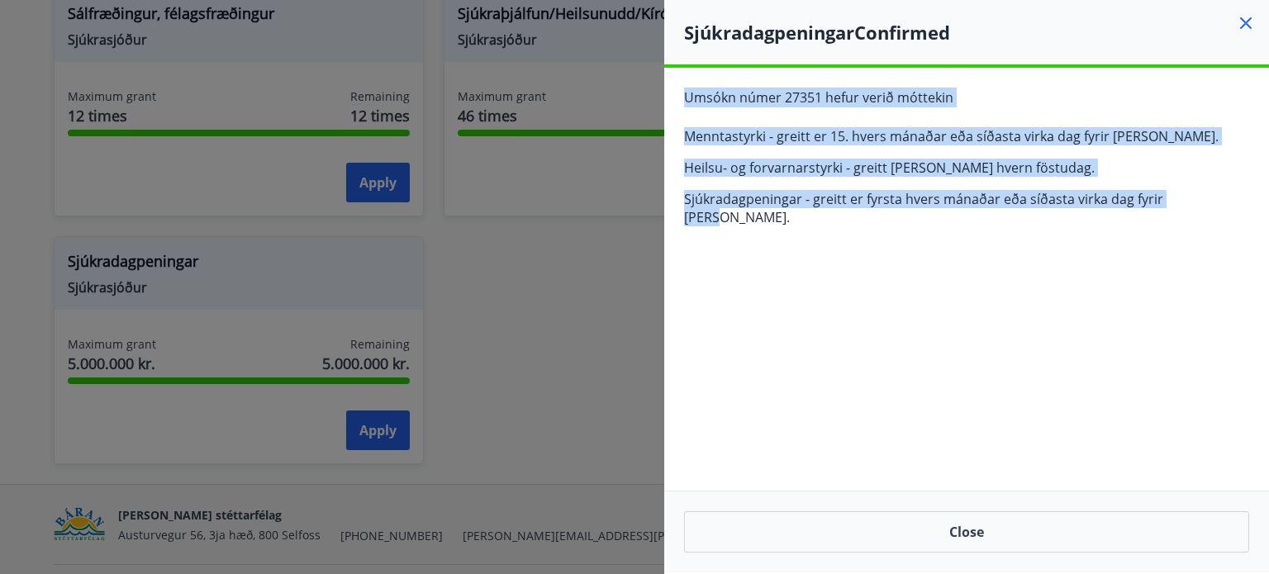
drag, startPoint x: 1207, startPoint y: 199, endPoint x: 685, endPoint y: 90, distance: 532.4
click at [685, 90] on div "Umsókn númer 27351 hefur verið móttekin Menntastyrki - greitt er 15. hvers mána…" at bounding box center [966, 164] width 605 height 192
copy div "Umsókn númer 27351 hefur verið móttekin Menntastyrki - greitt er 15. hvers mána…"
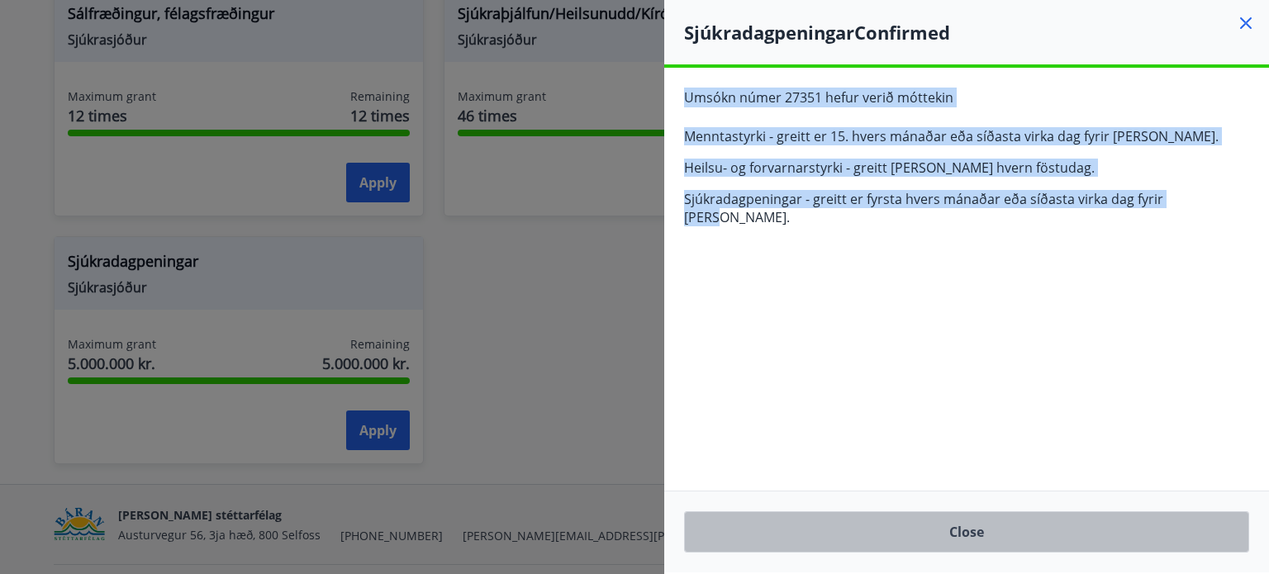
click at [1037, 533] on button "Close" at bounding box center [966, 531] width 565 height 41
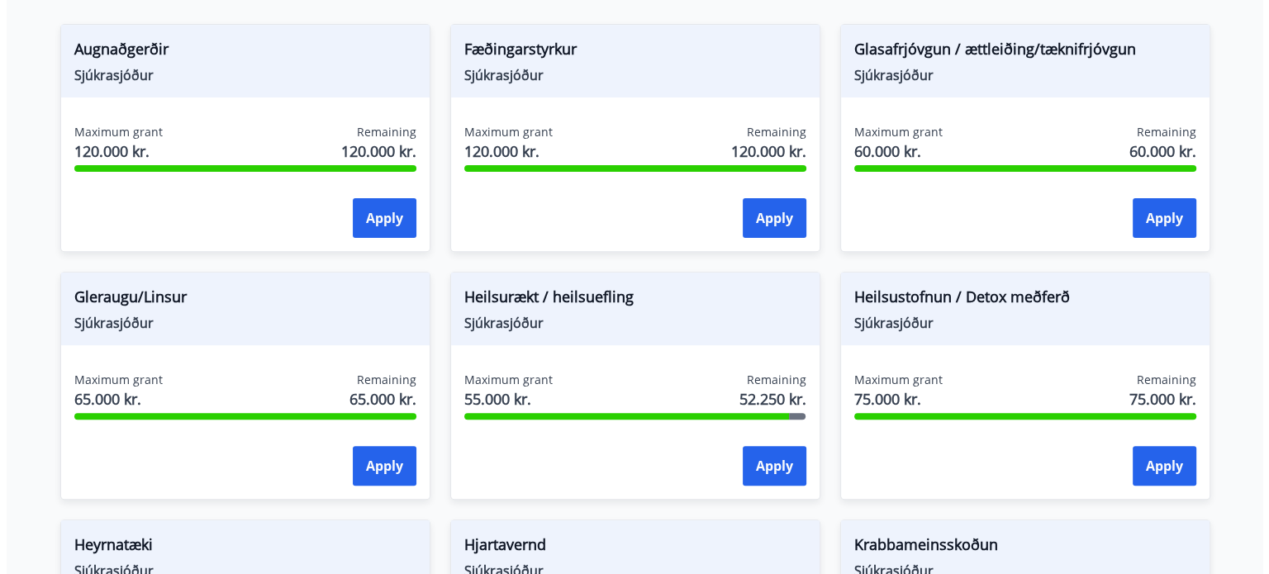
scroll to position [542, 0]
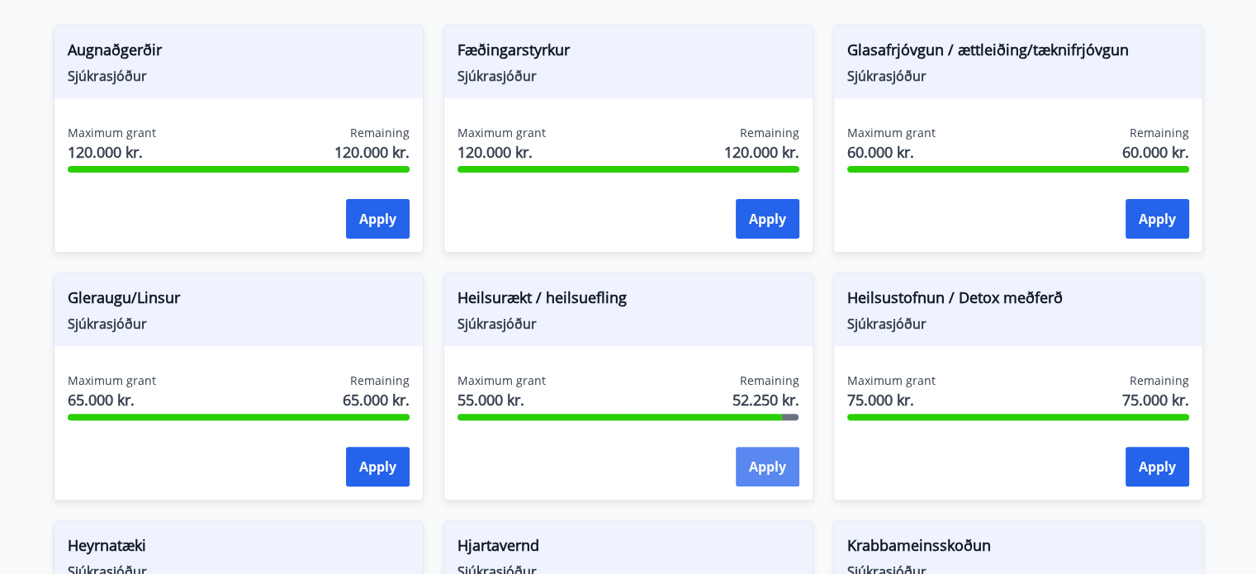
click at [794, 455] on button "Apply" at bounding box center [768, 467] width 64 height 40
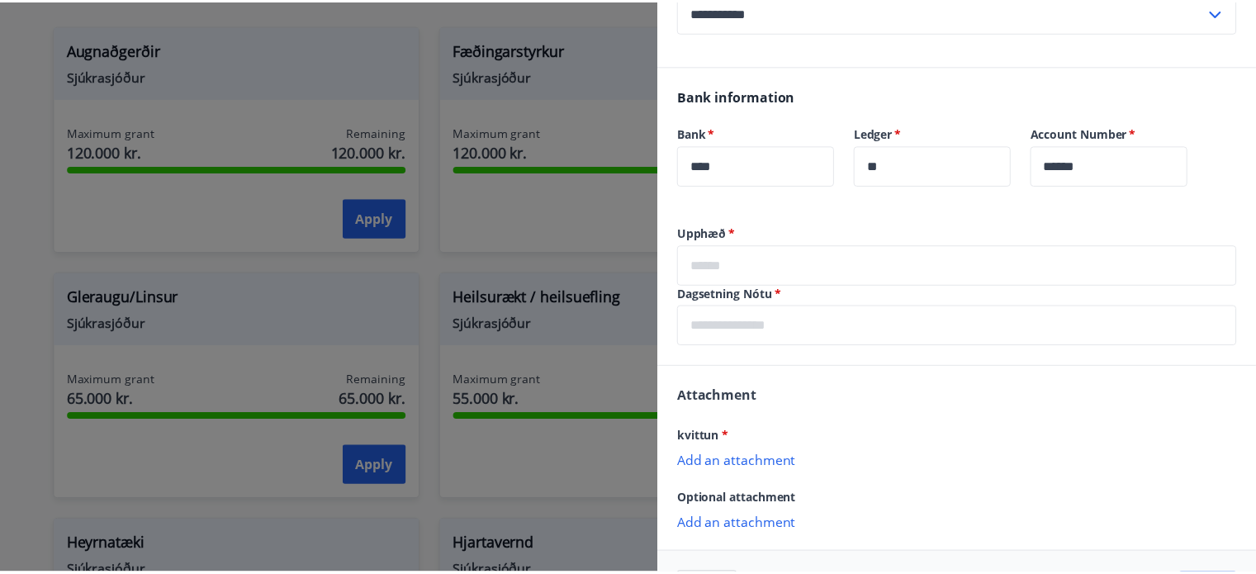
scroll to position [330, 0]
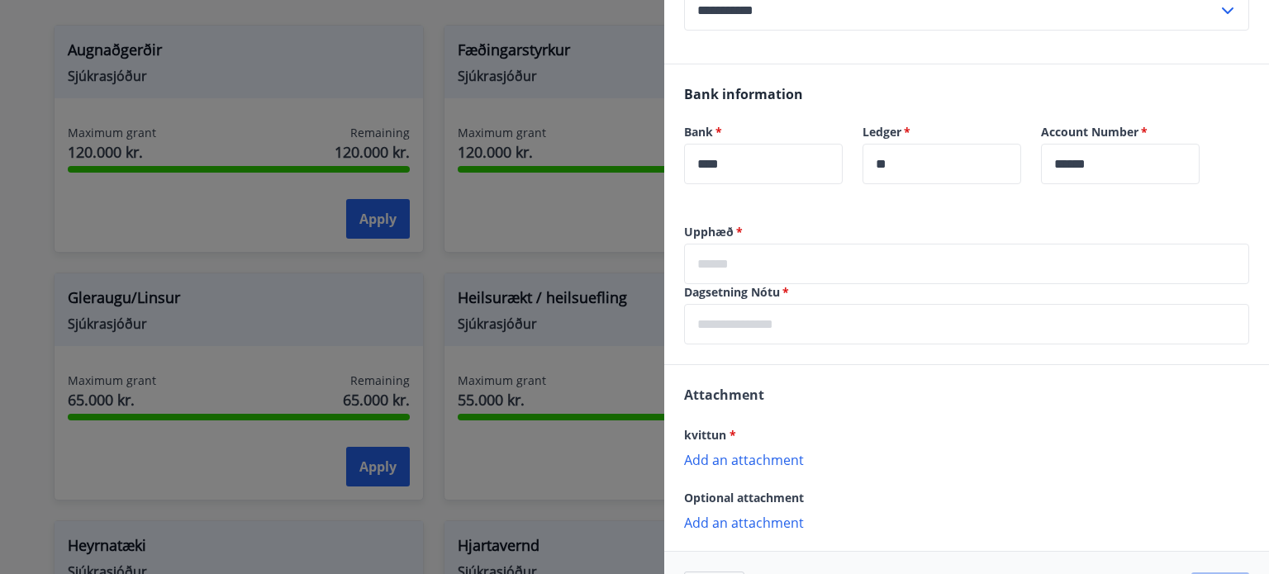
click at [789, 271] on input "text" at bounding box center [966, 264] width 565 height 40
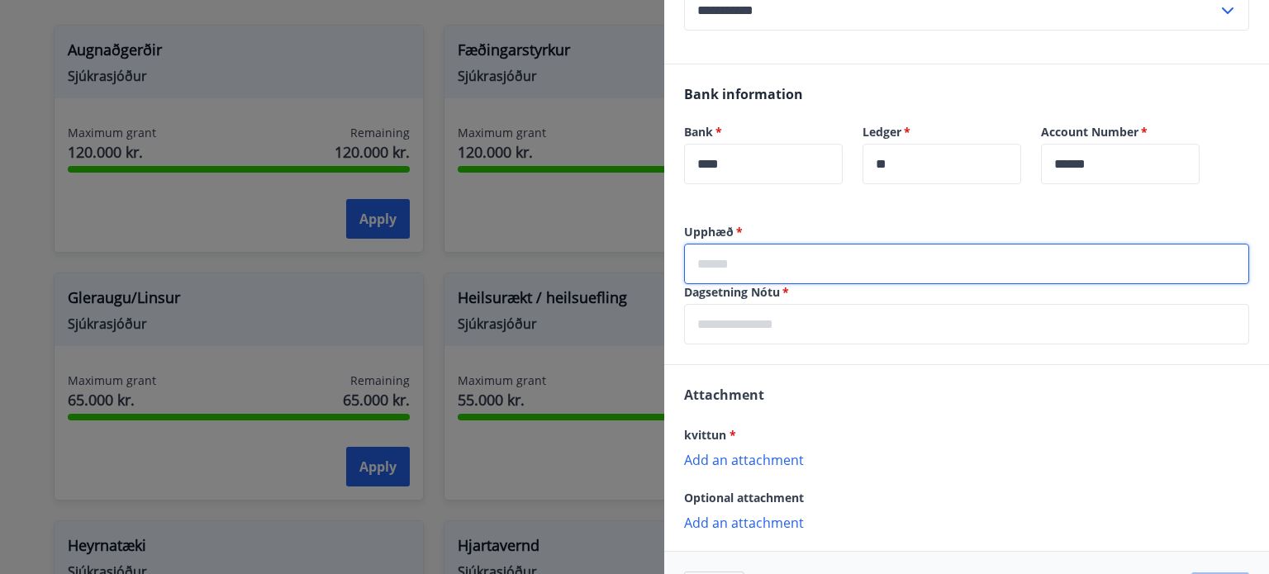
click at [602, 515] on div at bounding box center [634, 287] width 1269 height 574
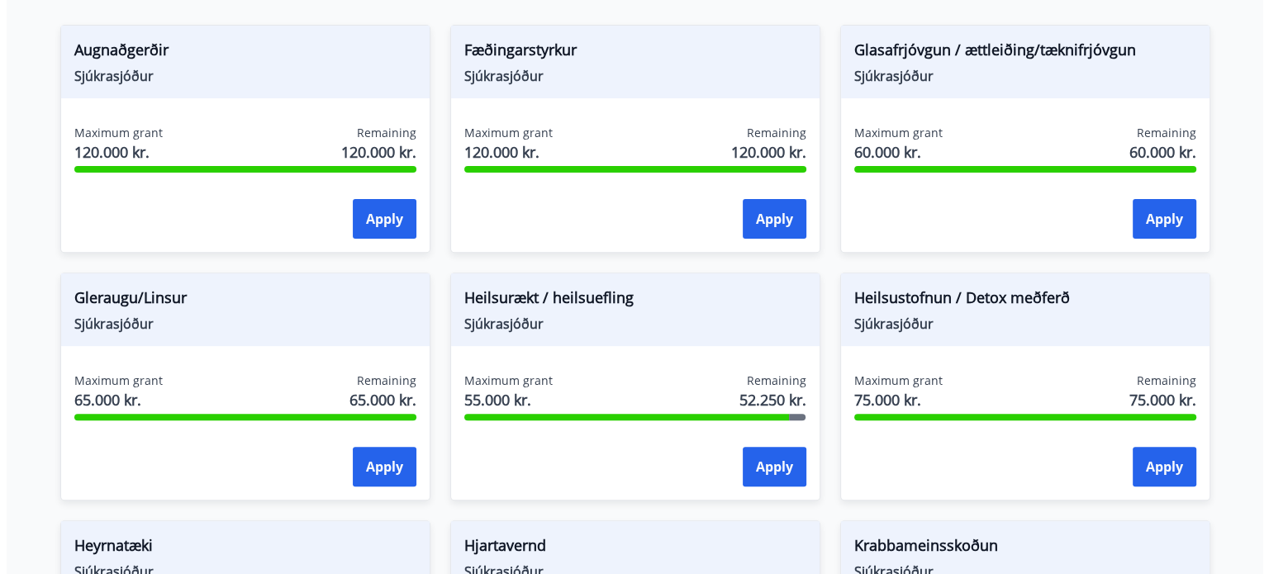
scroll to position [0, 0]
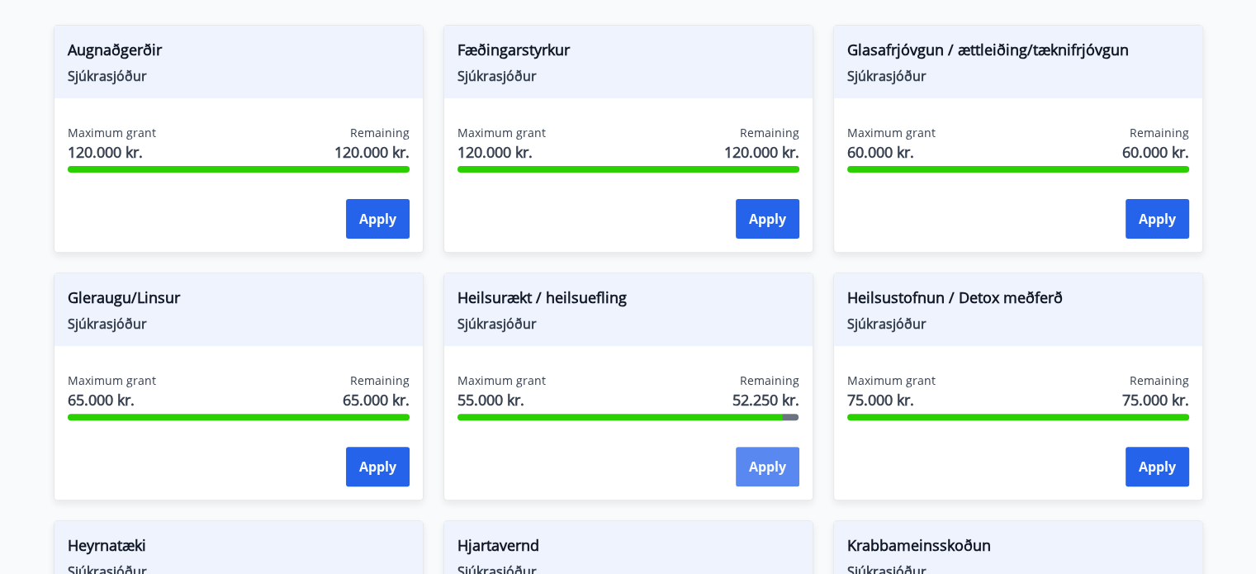
click at [766, 460] on button "Apply" at bounding box center [768, 467] width 64 height 40
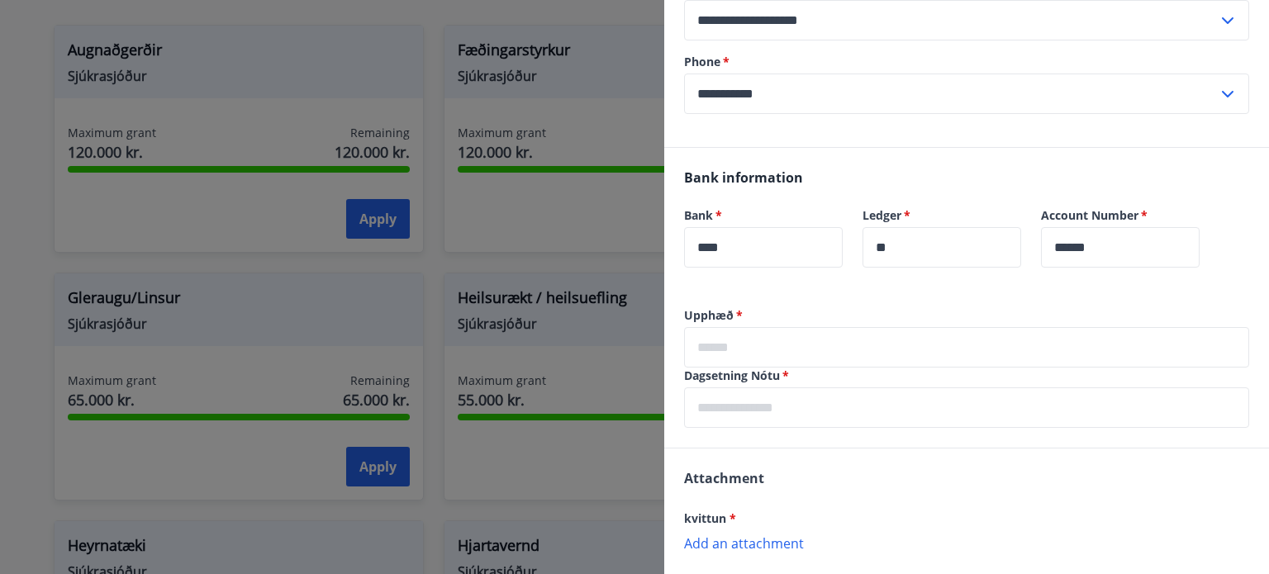
scroll to position [248, 0]
click at [739, 339] on input "text" at bounding box center [966, 346] width 565 height 40
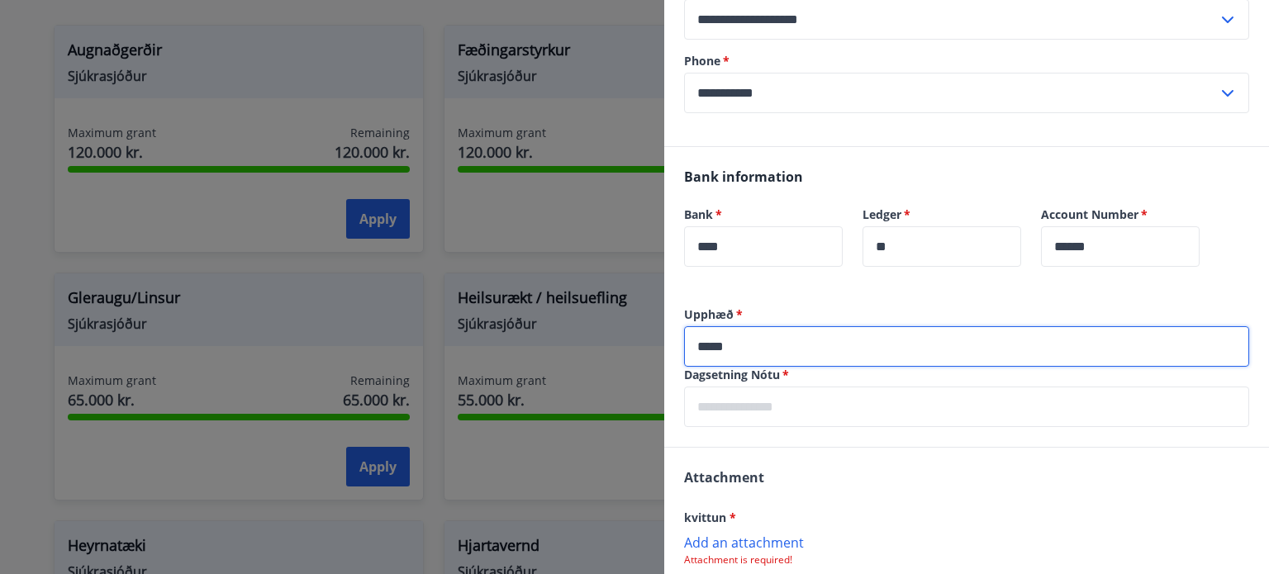
type input "*****"
click at [753, 406] on input "text" at bounding box center [966, 407] width 565 height 40
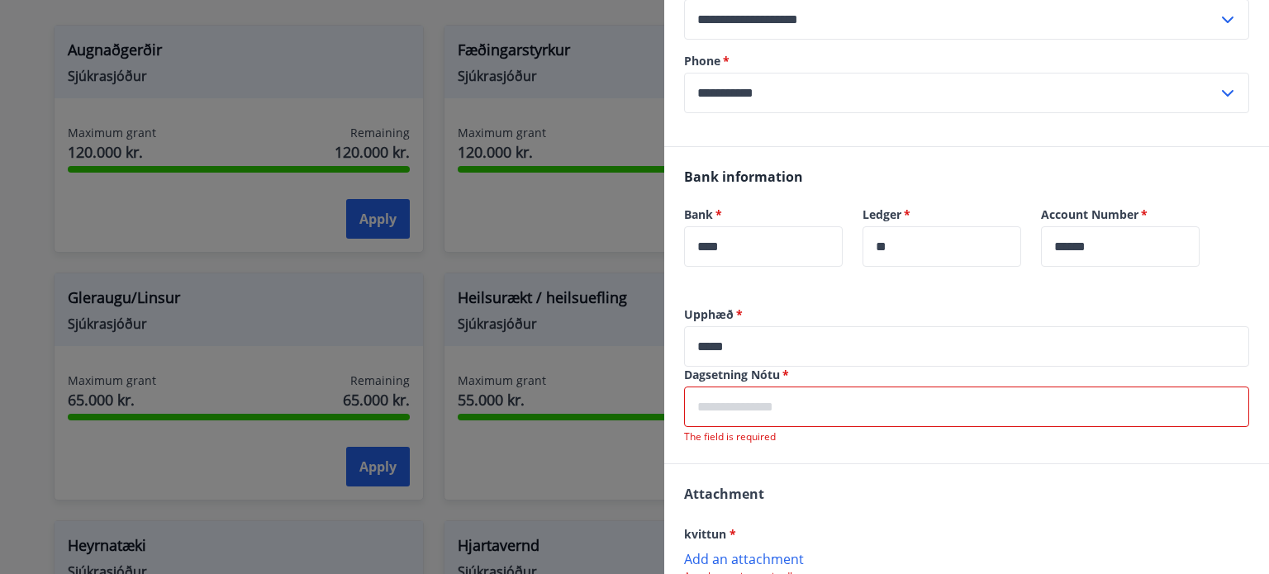
click at [1004, 340] on input "*****" at bounding box center [966, 346] width 565 height 40
click at [764, 397] on input "text" at bounding box center [966, 407] width 565 height 40
click at [1015, 421] on input "text" at bounding box center [966, 407] width 565 height 40
click at [763, 406] on input "text" at bounding box center [966, 407] width 565 height 40
click at [719, 439] on p "The field is required" at bounding box center [966, 436] width 565 height 13
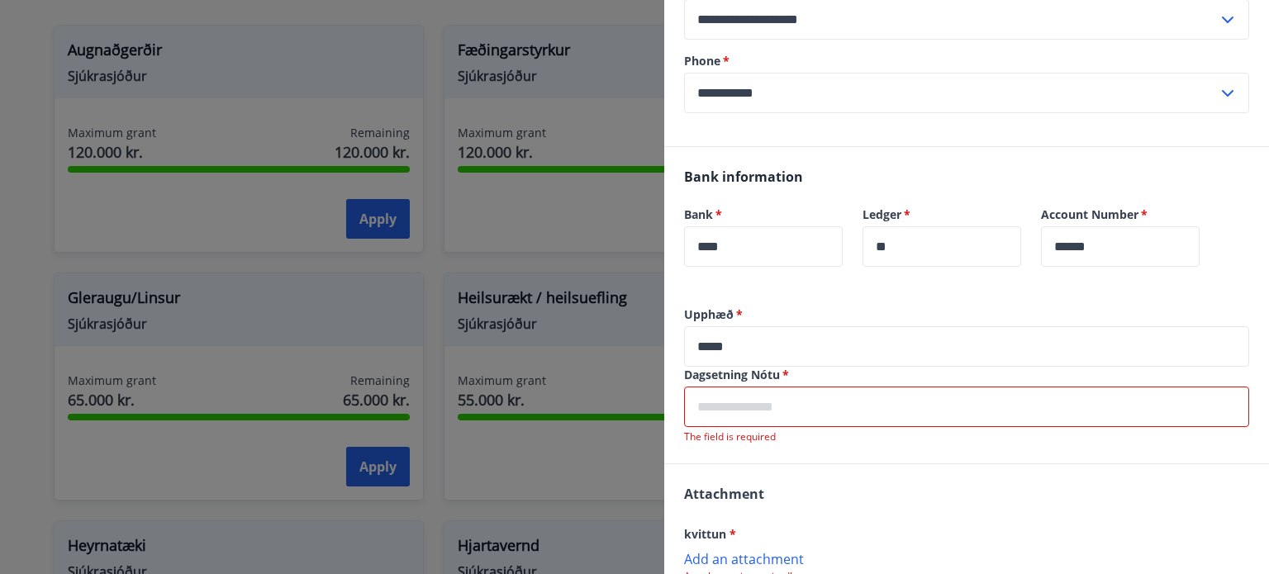
click at [750, 387] on input "text" at bounding box center [966, 407] width 565 height 40
click at [748, 401] on input "text" at bounding box center [966, 407] width 565 height 40
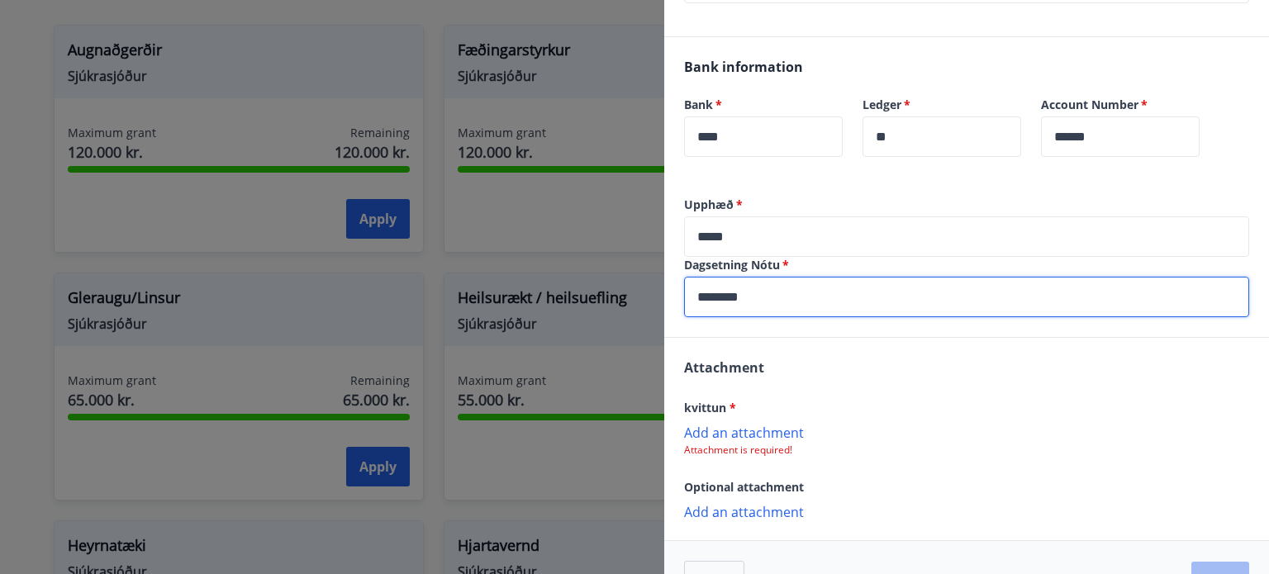
scroll to position [405, 0]
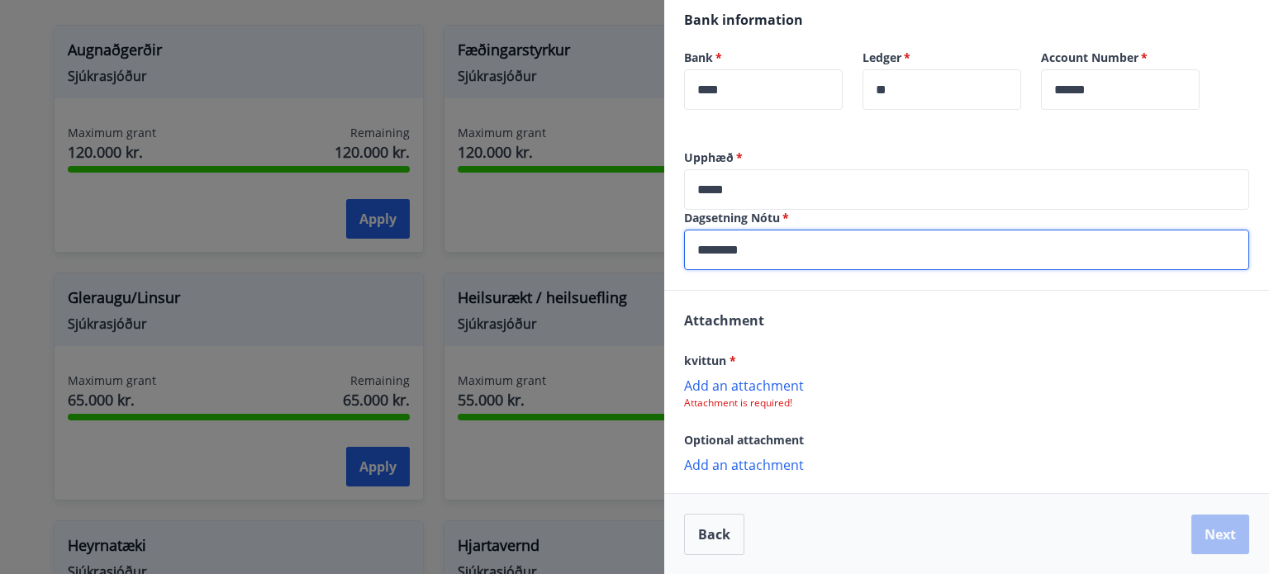
type input "********"
click at [753, 384] on p "Add an attachment" at bounding box center [966, 385] width 565 height 17
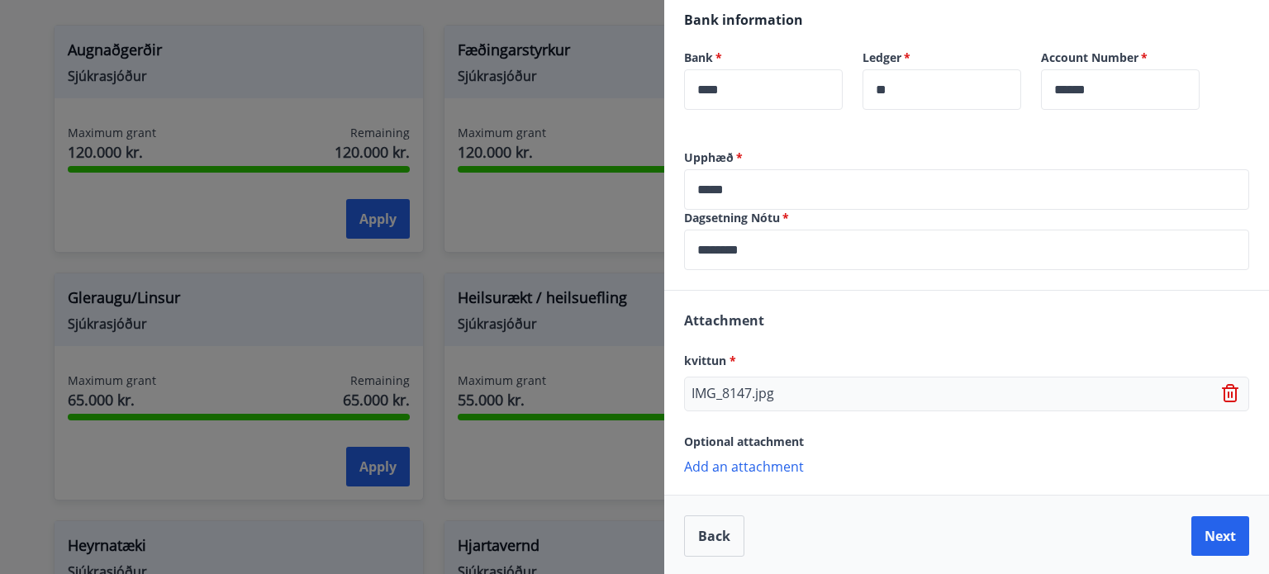
scroll to position [406, 0]
click at [1218, 536] on button "Next" at bounding box center [1220, 535] width 58 height 40
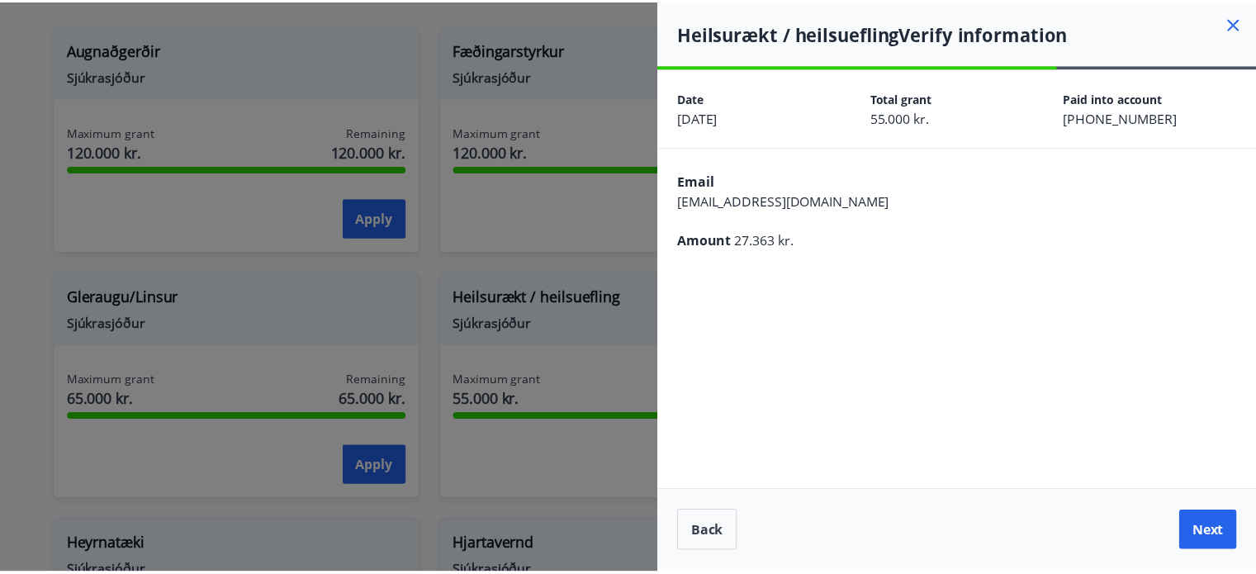
scroll to position [0, 0]
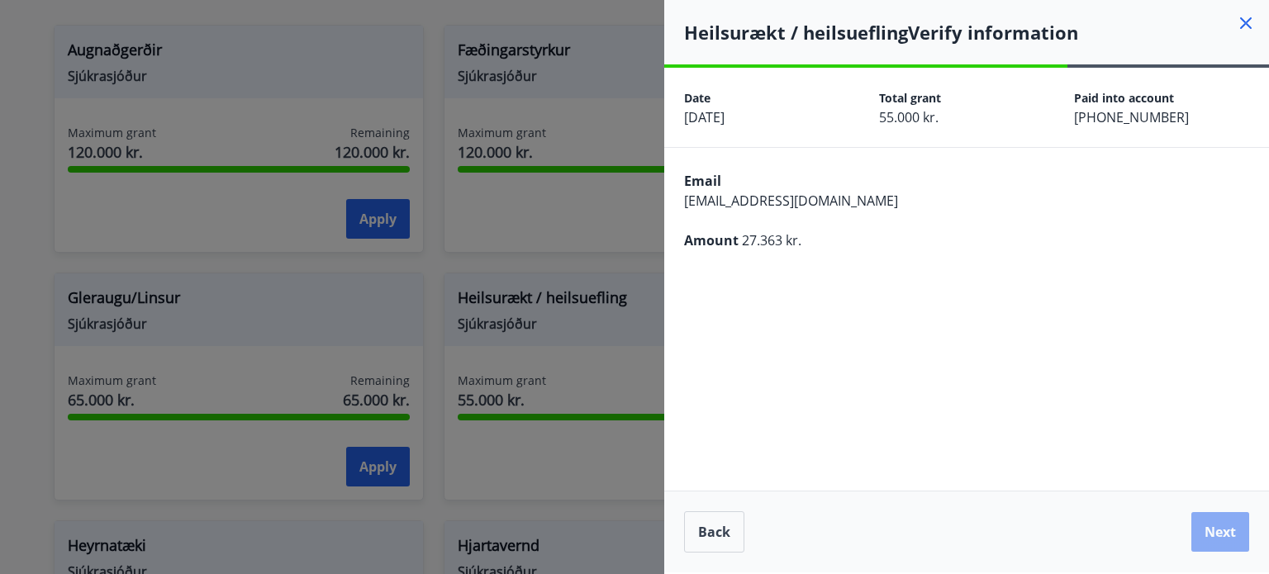
click at [1229, 534] on button "Next" at bounding box center [1220, 532] width 58 height 40
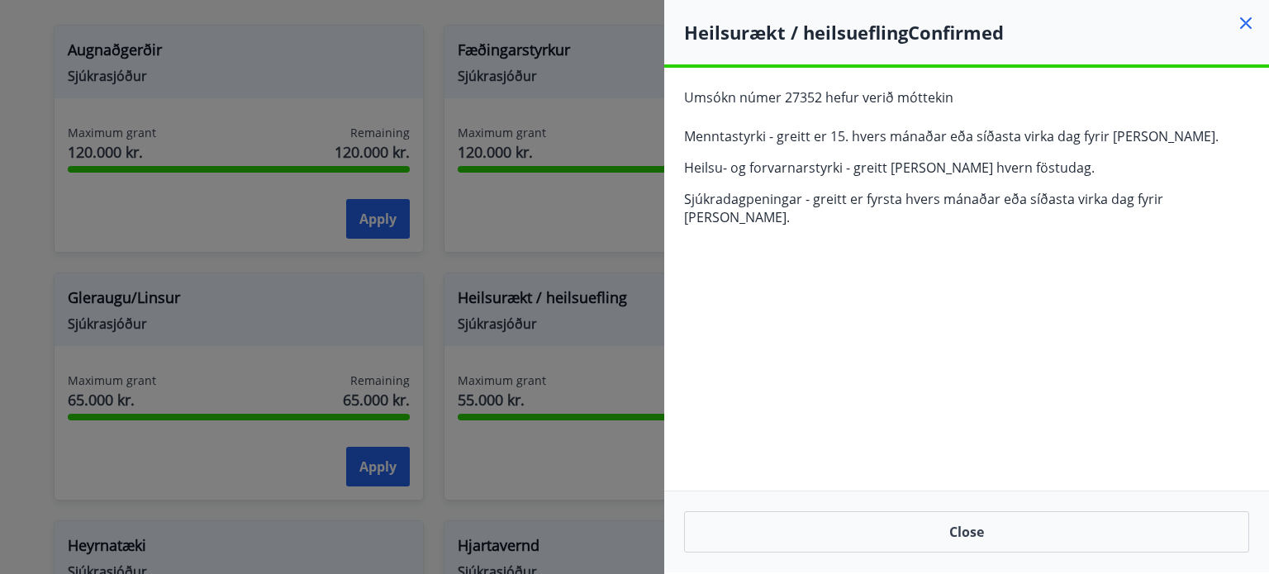
click at [1250, 29] on icon at bounding box center [1246, 23] width 20 height 20
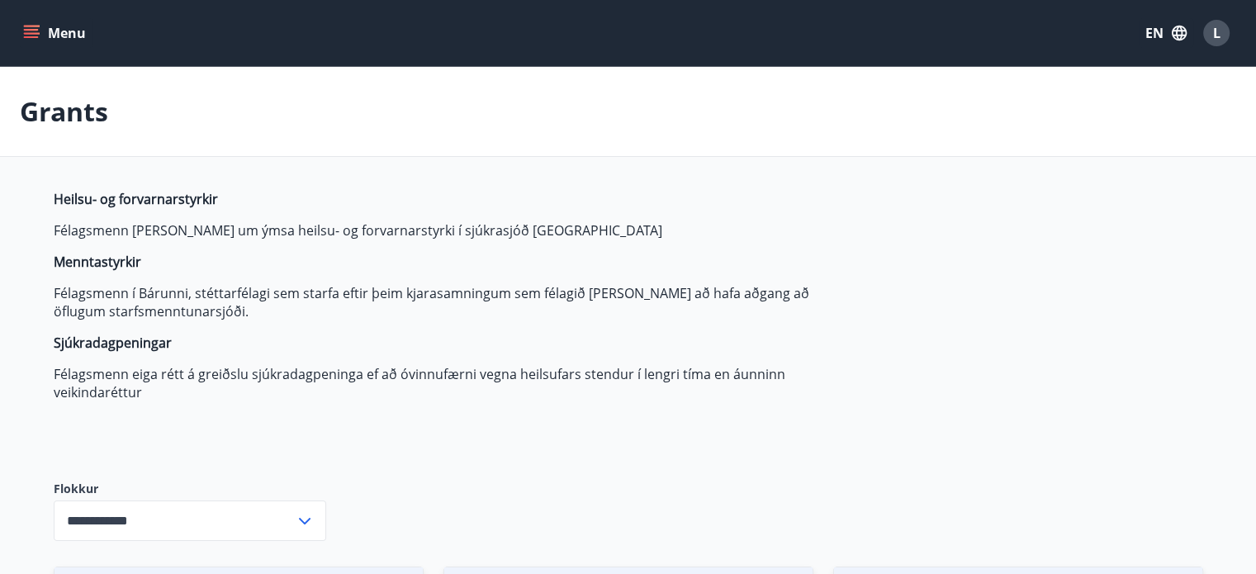
click at [1224, 31] on div "L" at bounding box center [1216, 33] width 26 height 26
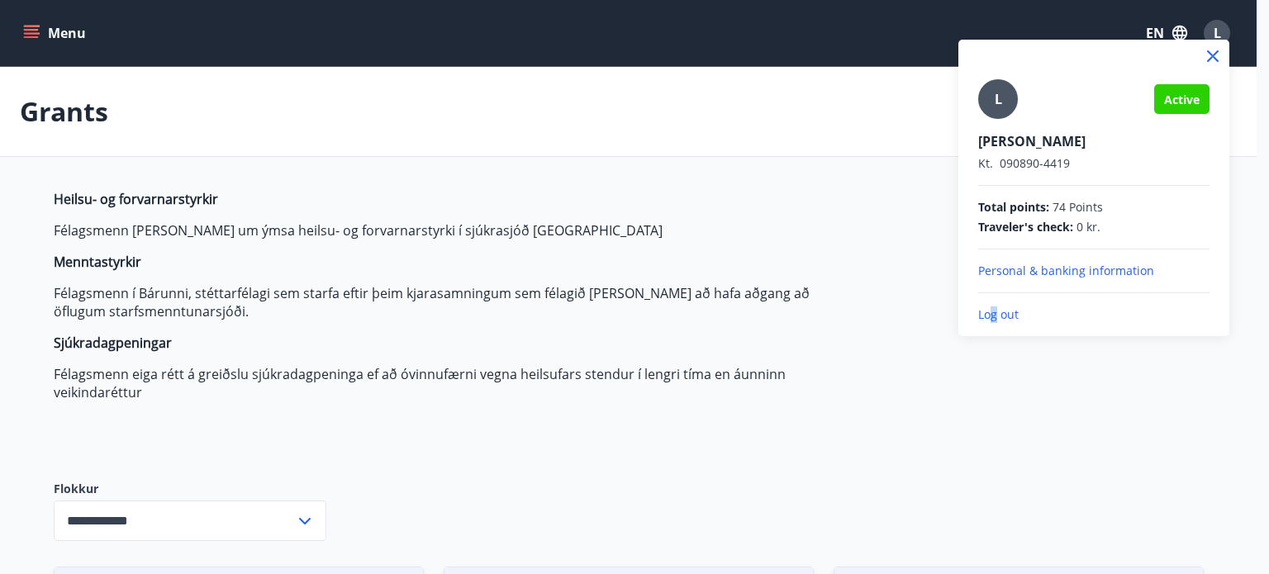
click at [994, 306] on p "Log out" at bounding box center [1093, 314] width 231 height 17
